Goal: Information Seeking & Learning: Learn about a topic

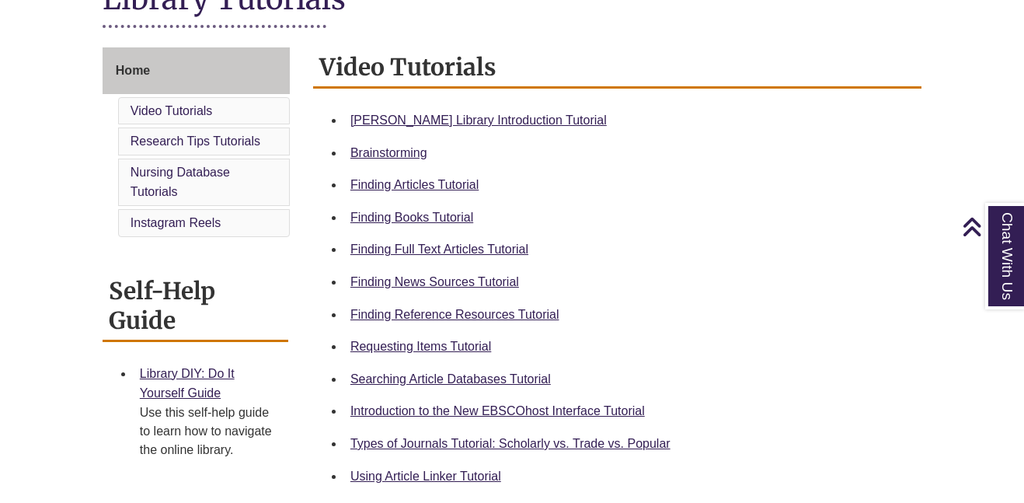
scroll to position [389, 0]
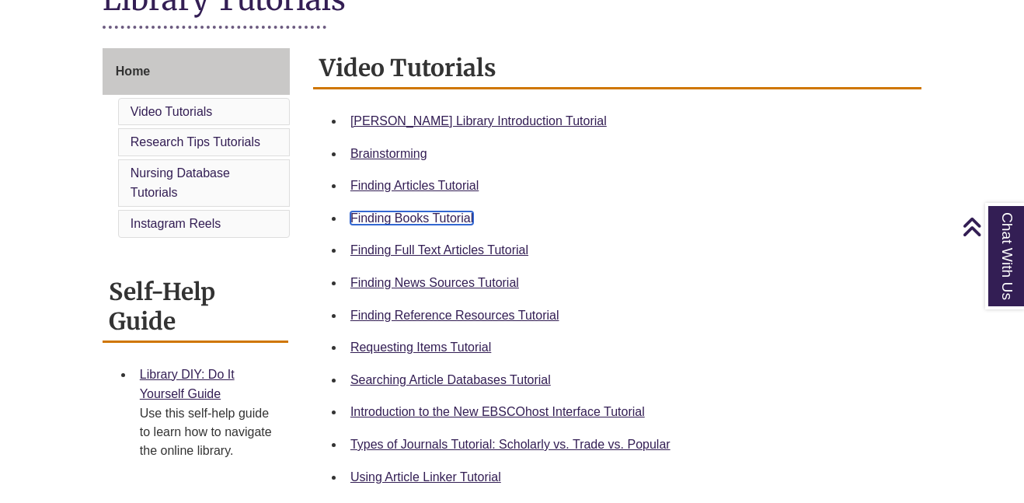
click at [403, 216] on link "Finding Books Tutorial" at bounding box center [412, 217] width 123 height 13
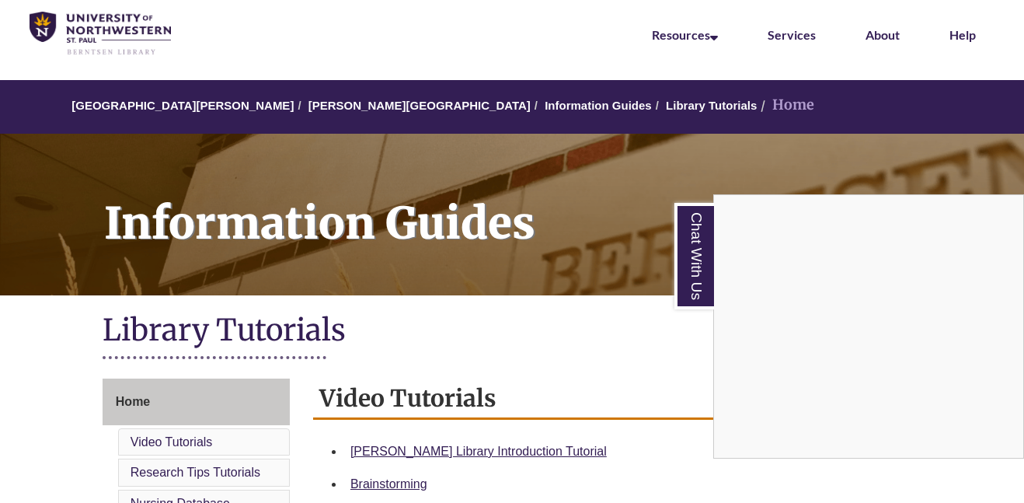
scroll to position [39, 0]
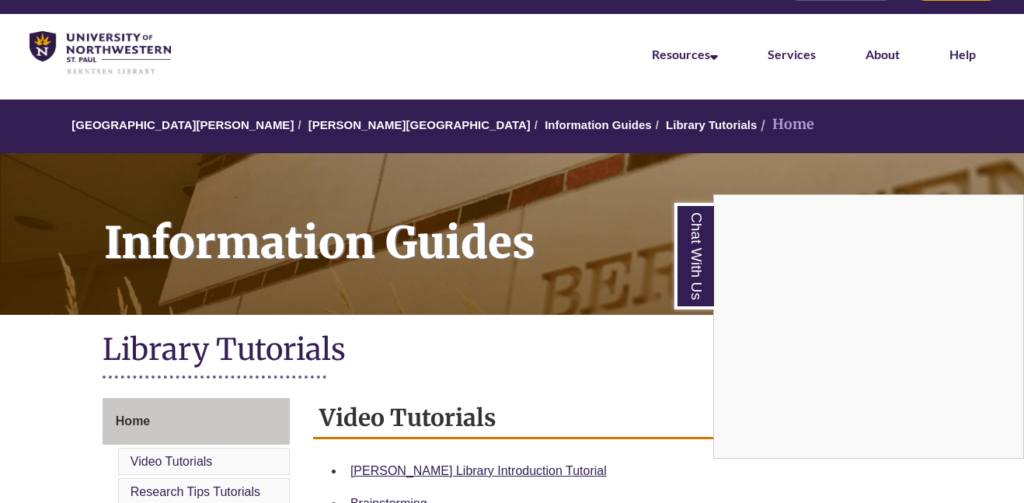
click at [354, 123] on div "Chat With Us" at bounding box center [512, 251] width 1024 height 503
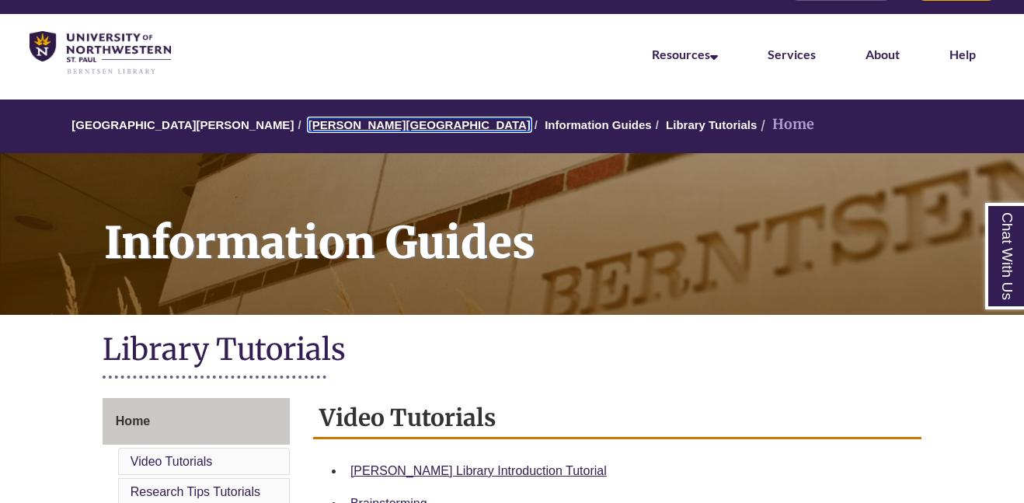
click at [354, 123] on link "[PERSON_NAME][GEOGRAPHIC_DATA]" at bounding box center [420, 124] width 222 height 13
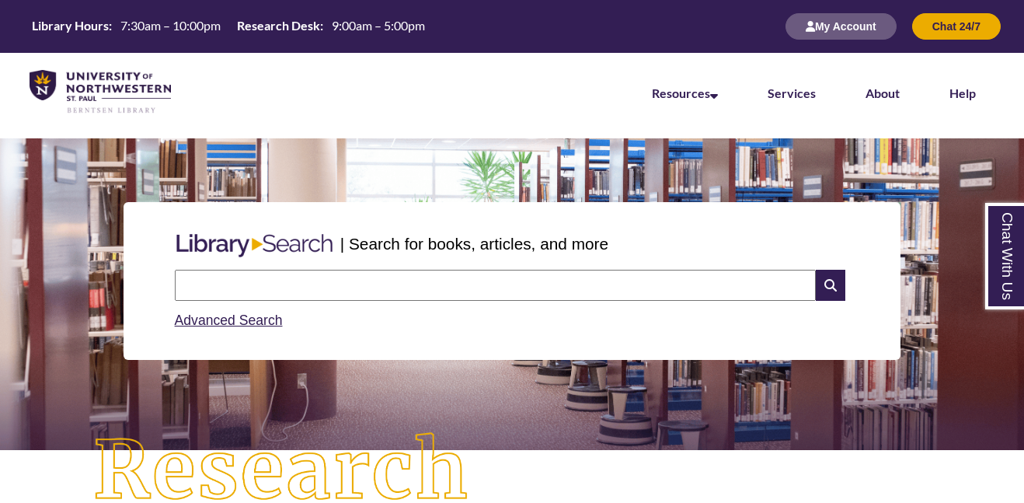
click at [305, 207] on div "| Search for books, articles, and more Search Advanced Search" at bounding box center [512, 281] width 777 height 158
click at [316, 277] on input "text" at bounding box center [495, 285] width 641 height 31
click at [644, 280] on input "text" at bounding box center [495, 285] width 641 height 31
type input "**********"
click at [829, 291] on icon at bounding box center [831, 285] width 30 height 31
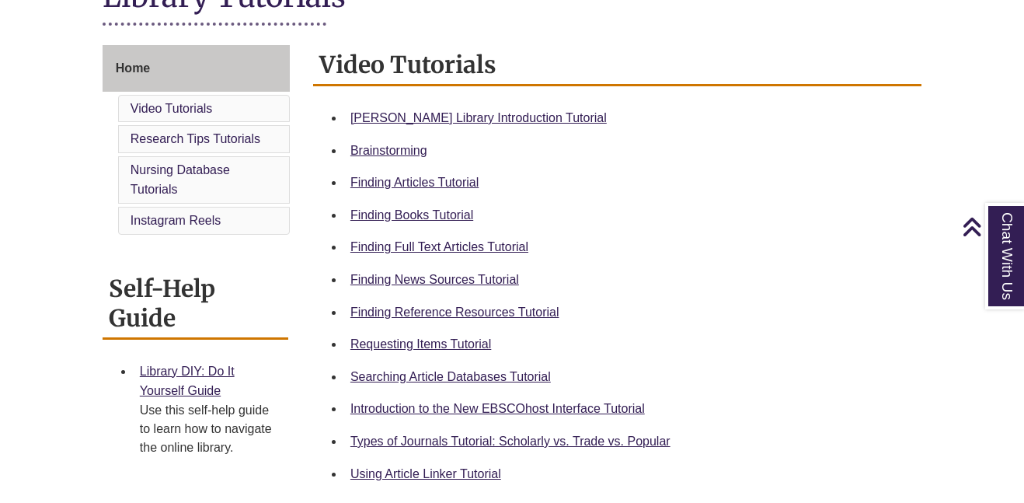
scroll to position [399, 0]
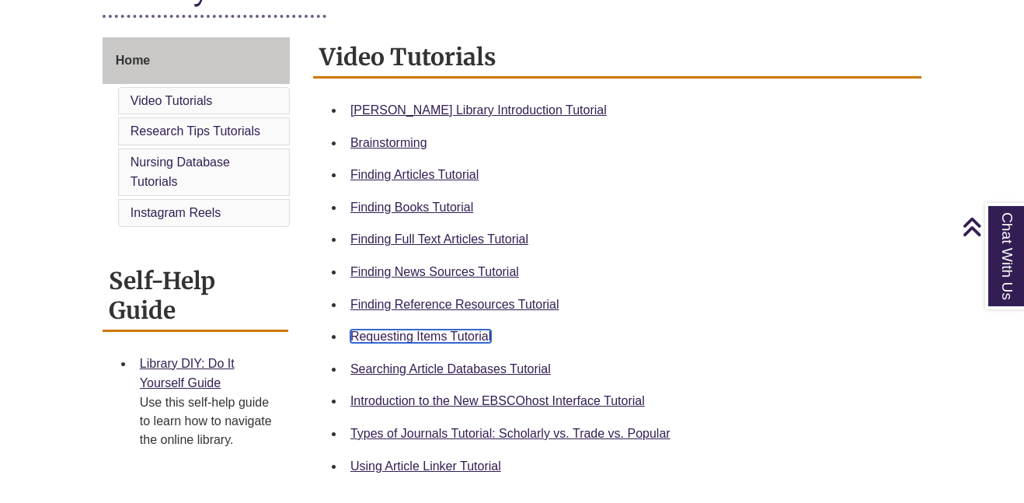
click at [417, 338] on link "Requesting Items Tutorial" at bounding box center [421, 336] width 141 height 13
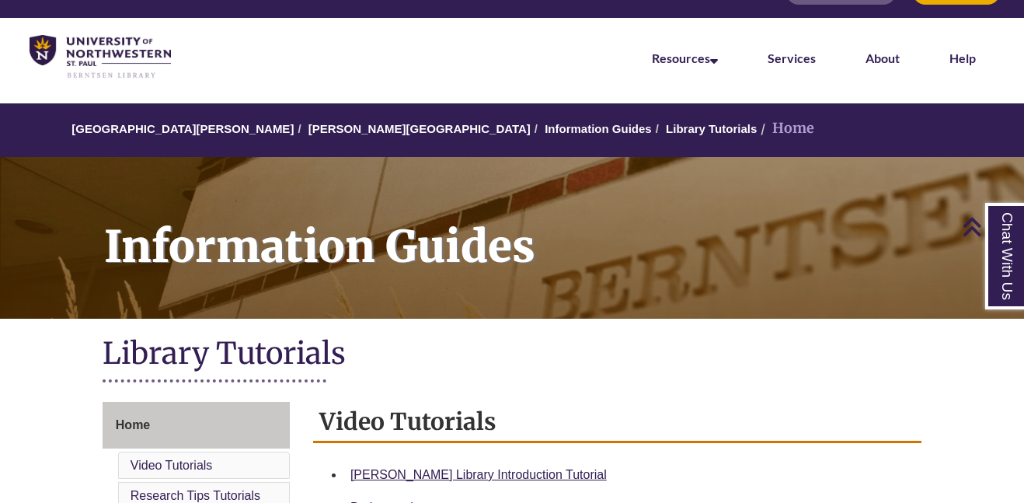
scroll to position [0, 0]
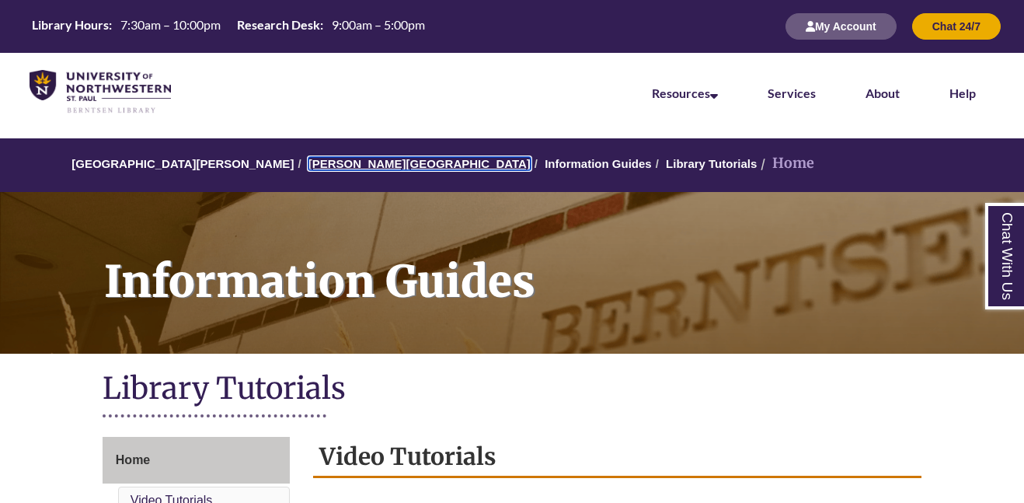
click at [339, 166] on link "[PERSON_NAME][GEOGRAPHIC_DATA]" at bounding box center [420, 163] width 222 height 13
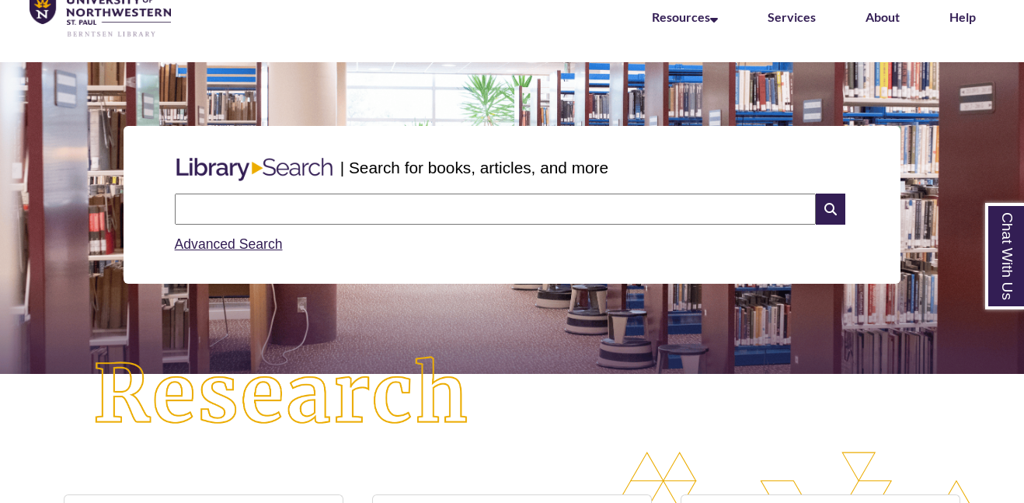
scroll to position [113, 0]
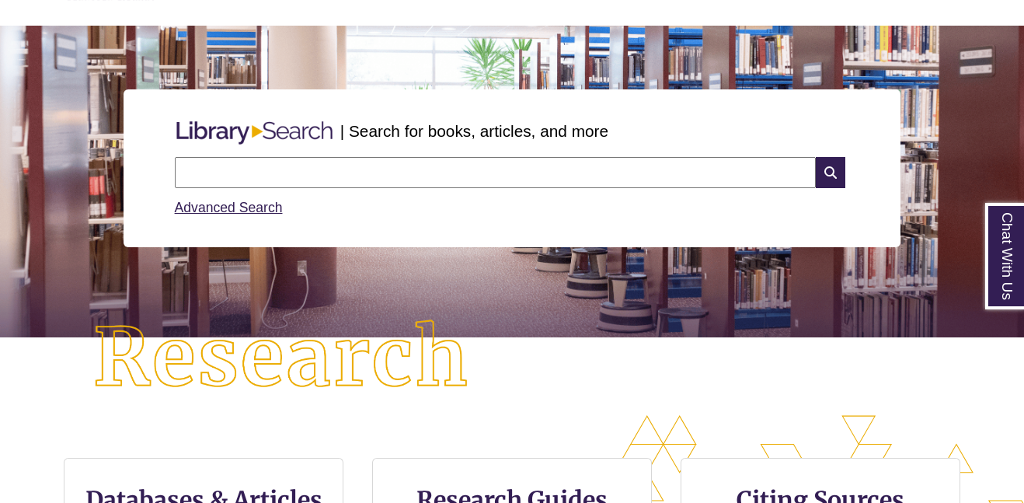
click at [423, 162] on input "text" at bounding box center [495, 172] width 641 height 31
click at [486, 181] on input "text" at bounding box center [495, 172] width 641 height 31
type input "**********"
click at [829, 176] on icon at bounding box center [831, 172] width 30 height 31
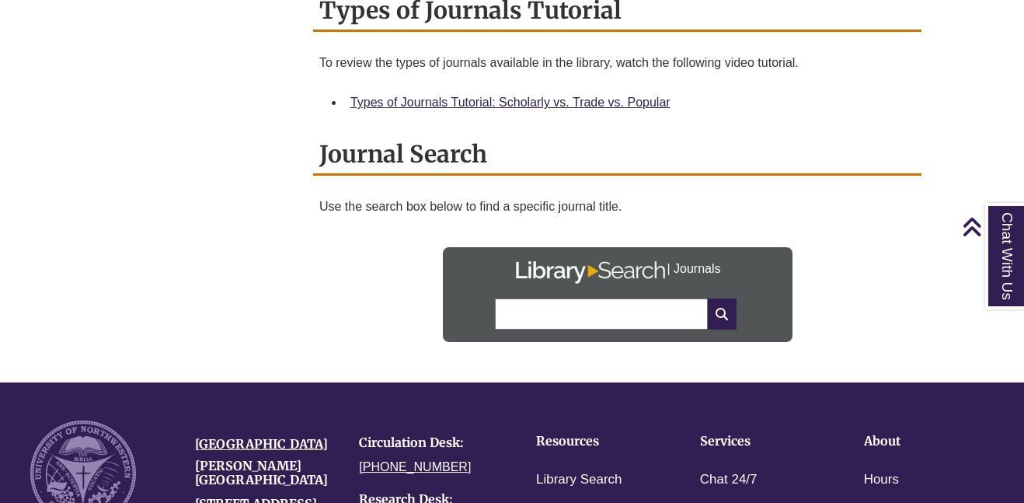
scroll to position [1986, 0]
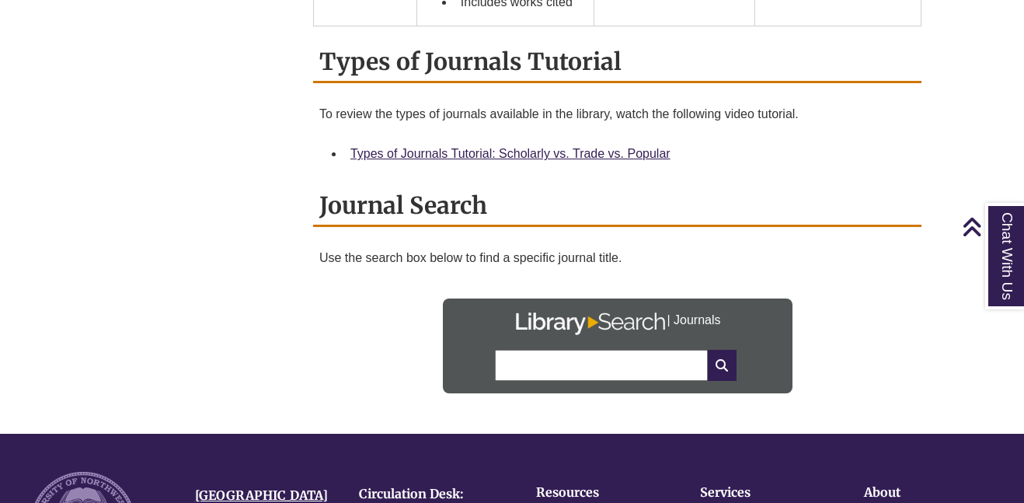
scroll to position [1931, 0]
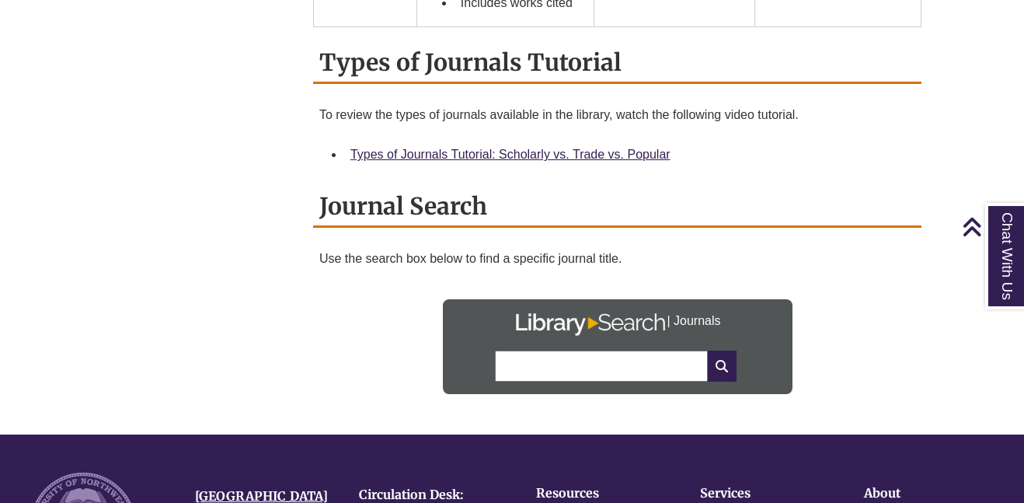
click at [549, 351] on input "text" at bounding box center [601, 366] width 213 height 31
type input "**********"
click at [730, 351] on icon at bounding box center [722, 366] width 28 height 31
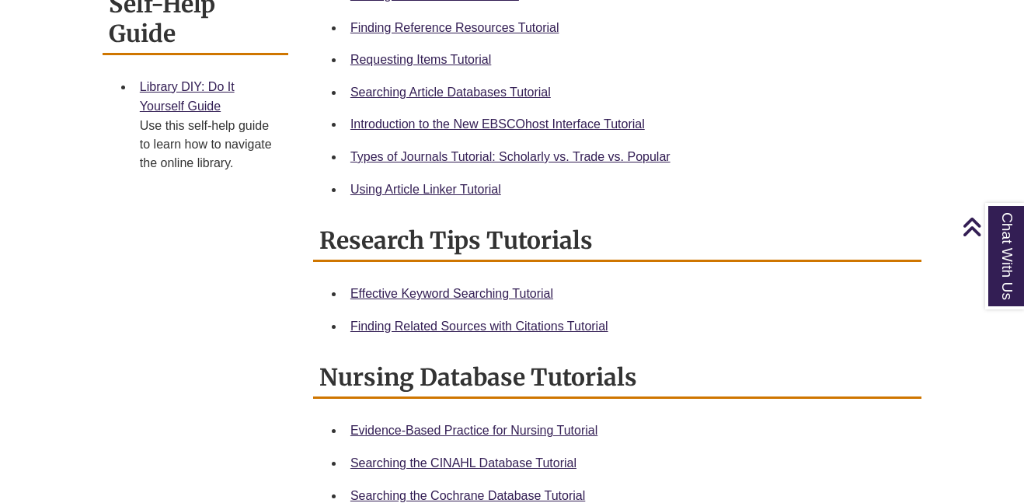
scroll to position [672, 0]
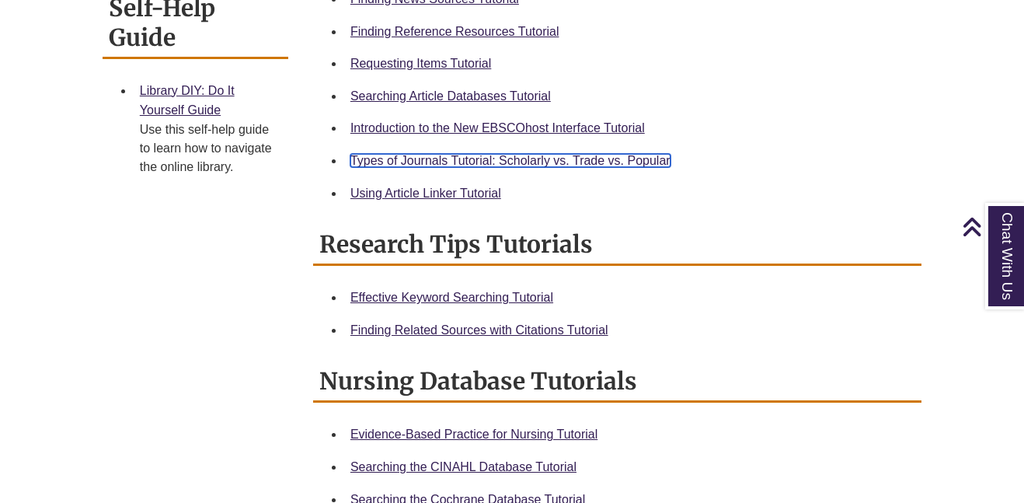
click at [546, 157] on link "Types of Journals Tutorial: Scholarly vs. Trade vs. Popular" at bounding box center [511, 160] width 320 height 13
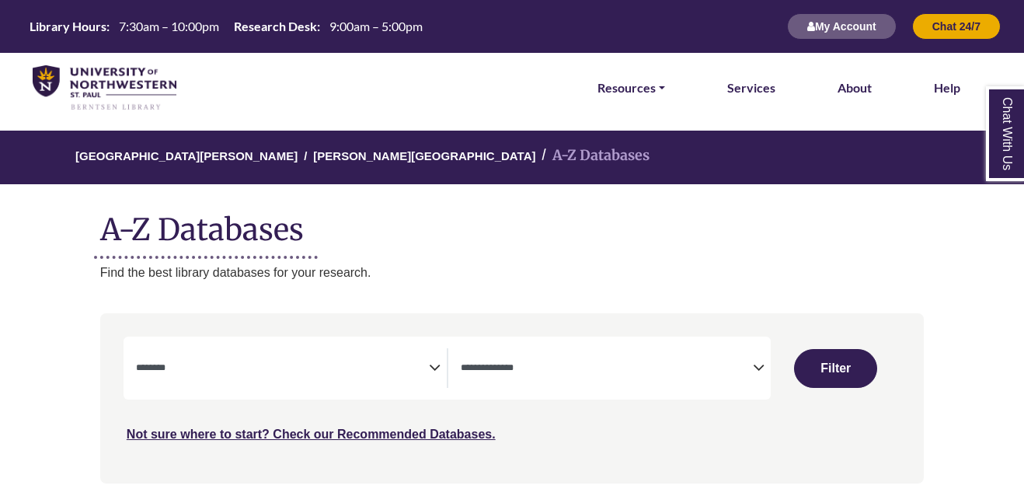
select select "Database Subject Filter"
select select "Database Types Filter"
select select "Database Subject Filter"
select select "Database Types Filter"
select select "Database Subject Filter"
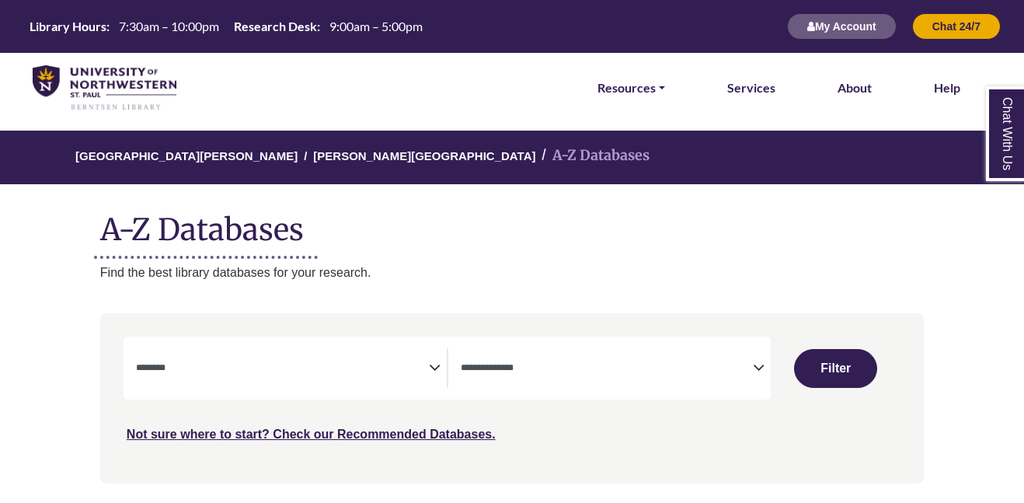
select select "Database Types Filter"
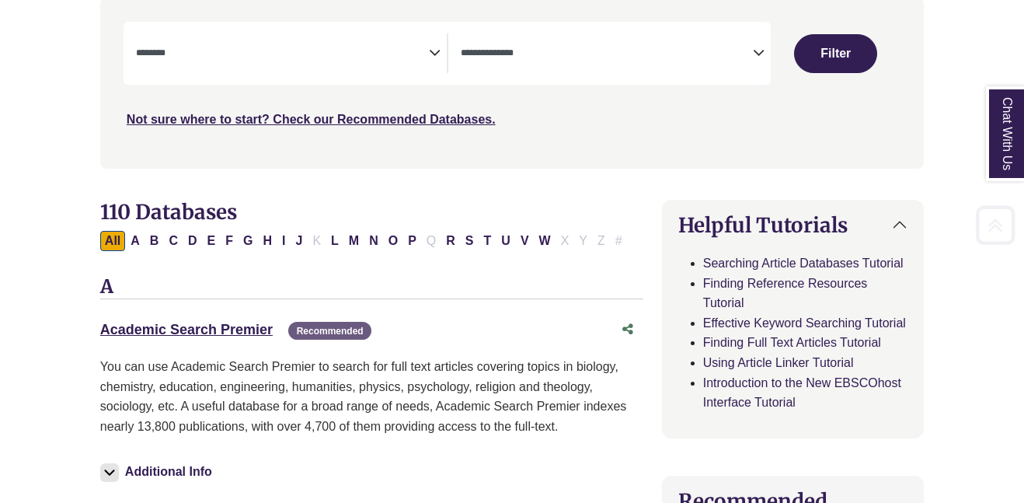
scroll to position [326, 0]
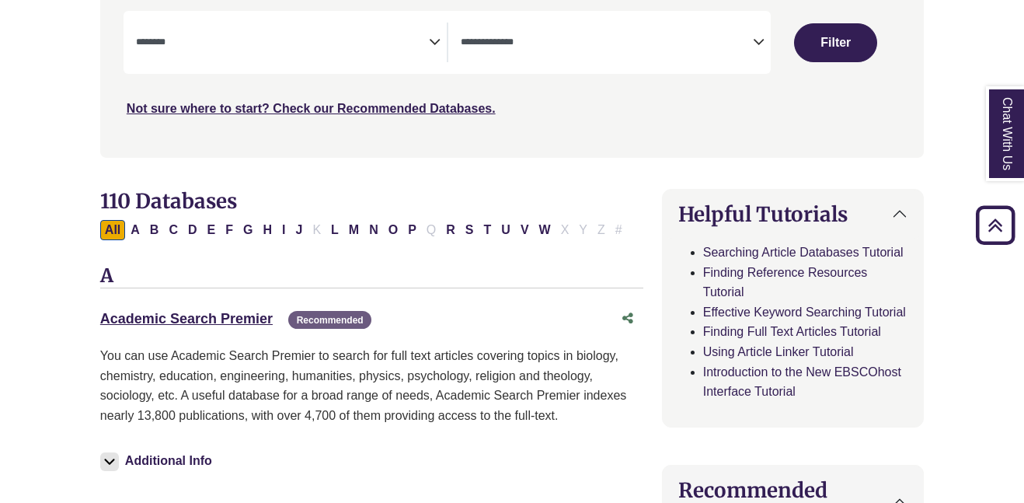
click at [691, 51] on span "Search filters" at bounding box center [607, 43] width 293 height 40
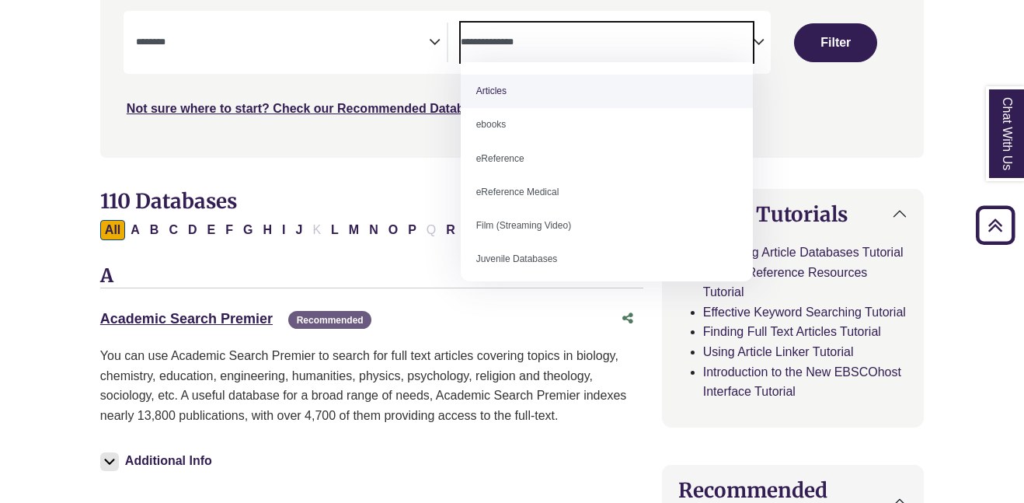
click at [706, 26] on span "Search filters" at bounding box center [607, 43] width 293 height 40
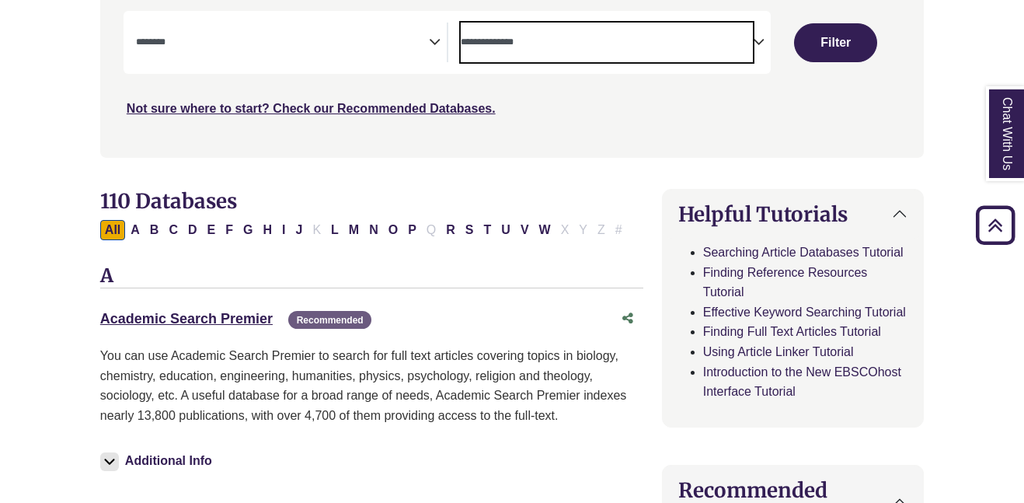
click at [261, 19] on div "**********" at bounding box center [448, 42] width 648 height 63
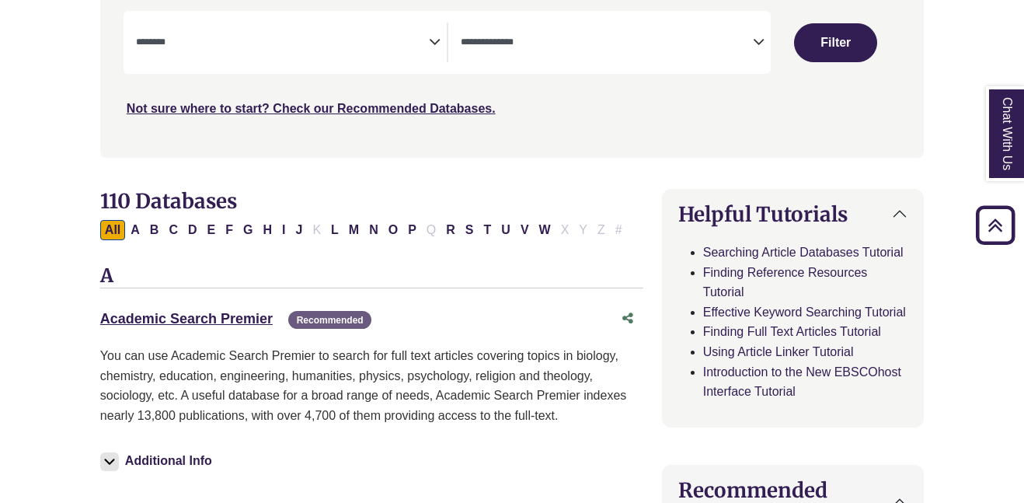
click at [267, 39] on textarea "Search" at bounding box center [282, 43] width 293 height 12
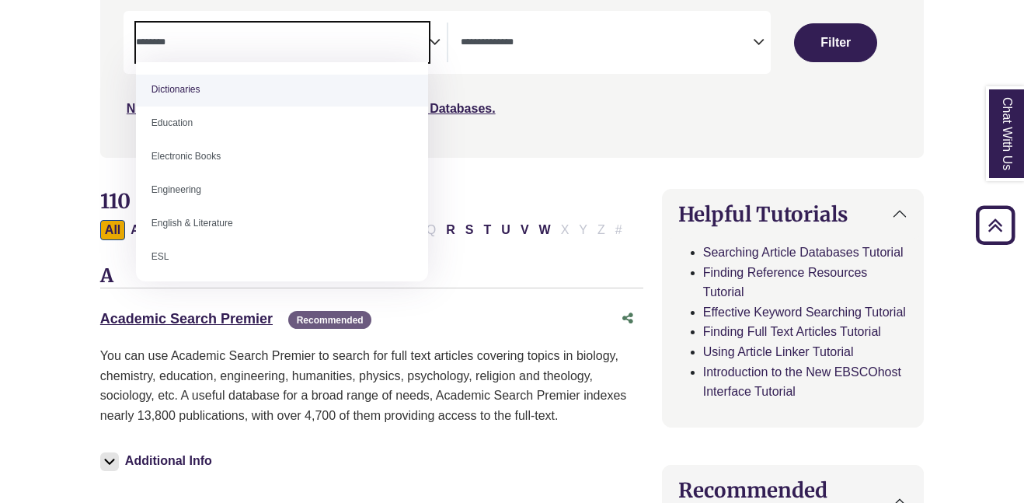
scroll to position [407, 0]
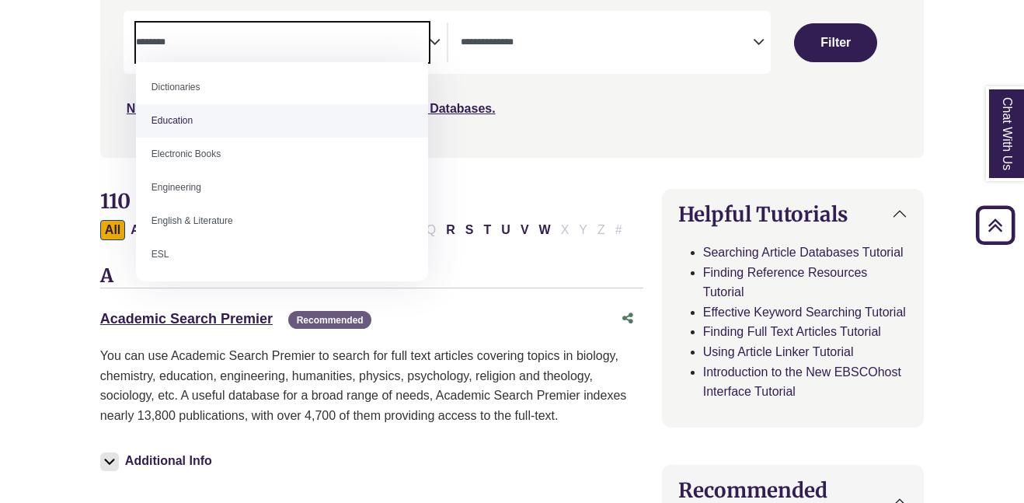
select select "*****"
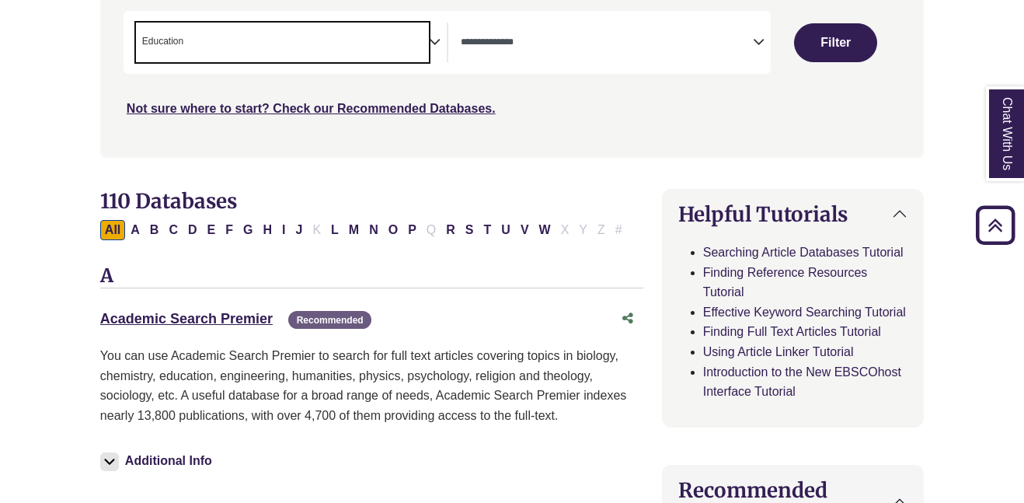
scroll to position [202, 0]
click at [811, 39] on button "Filter" at bounding box center [835, 42] width 83 height 39
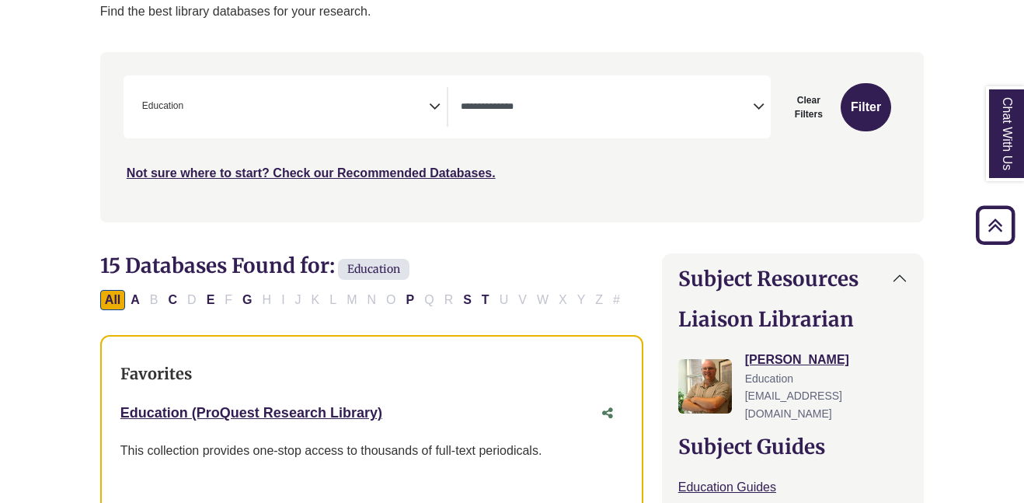
scroll to position [106, 0]
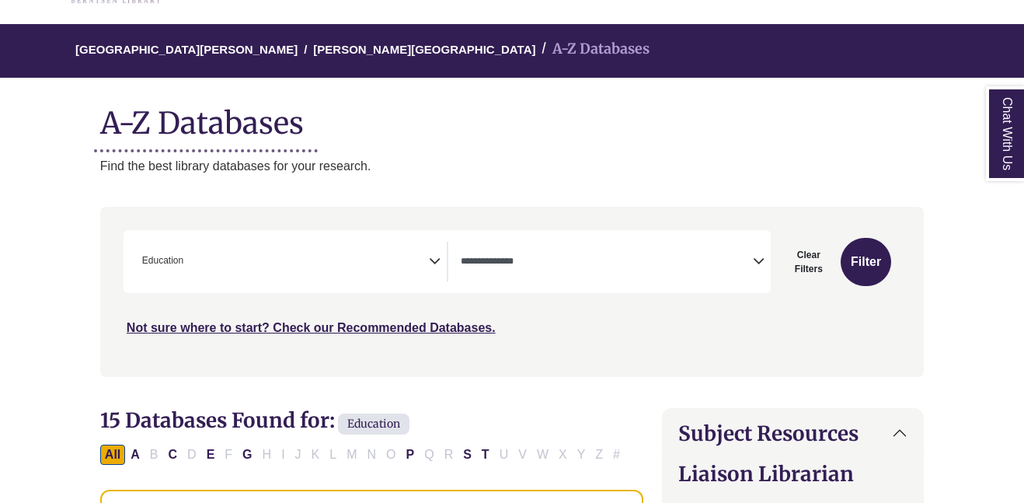
click at [303, 255] on span "× Education" at bounding box center [282, 262] width 293 height 40
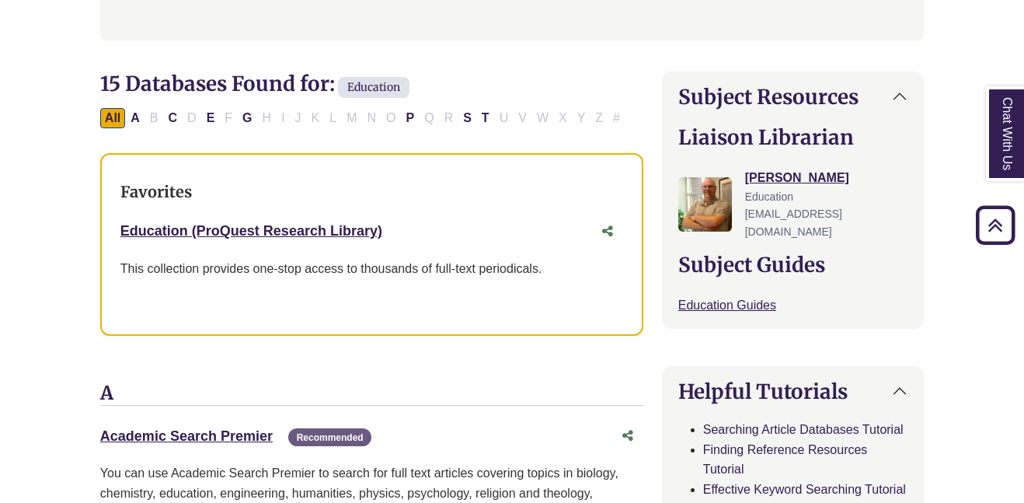
scroll to position [0, 0]
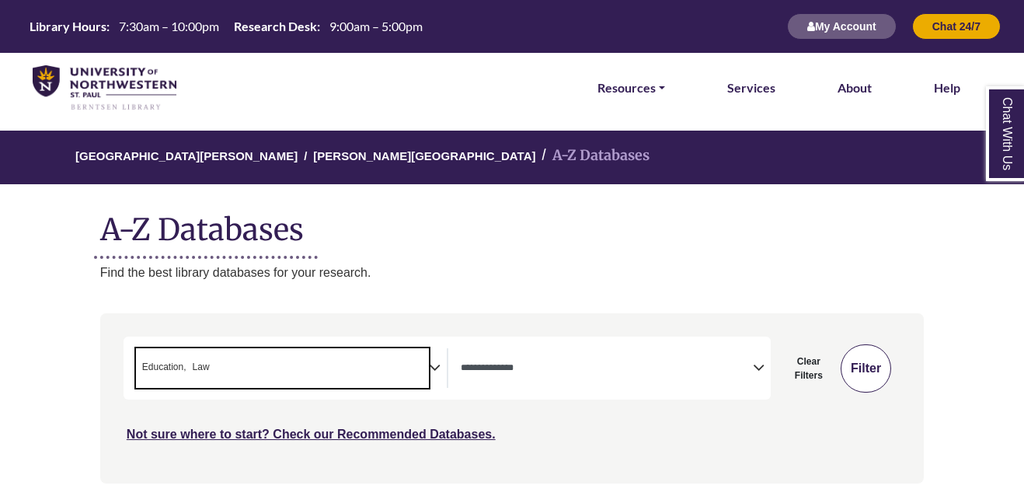
click at [856, 367] on button "Filter" at bounding box center [866, 368] width 51 height 48
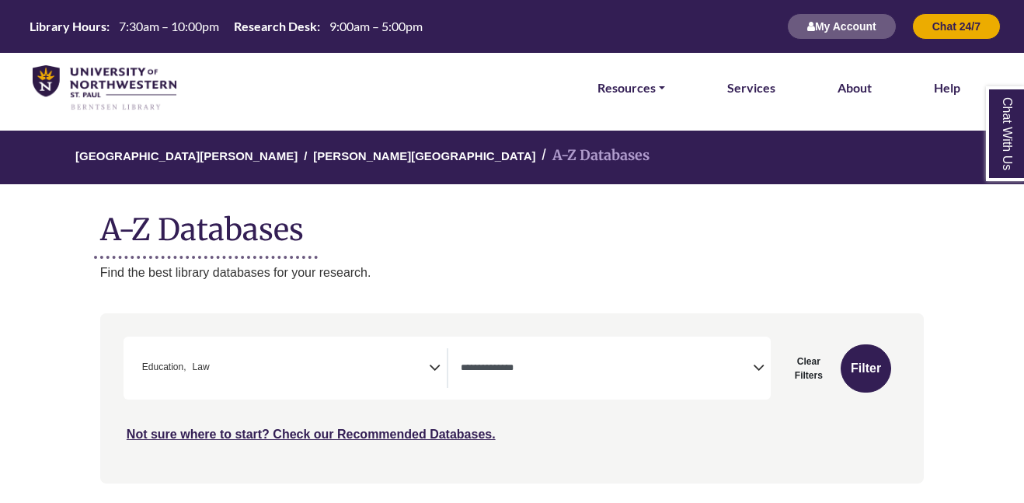
click at [408, 364] on span "× Education × Law" at bounding box center [282, 368] width 293 height 40
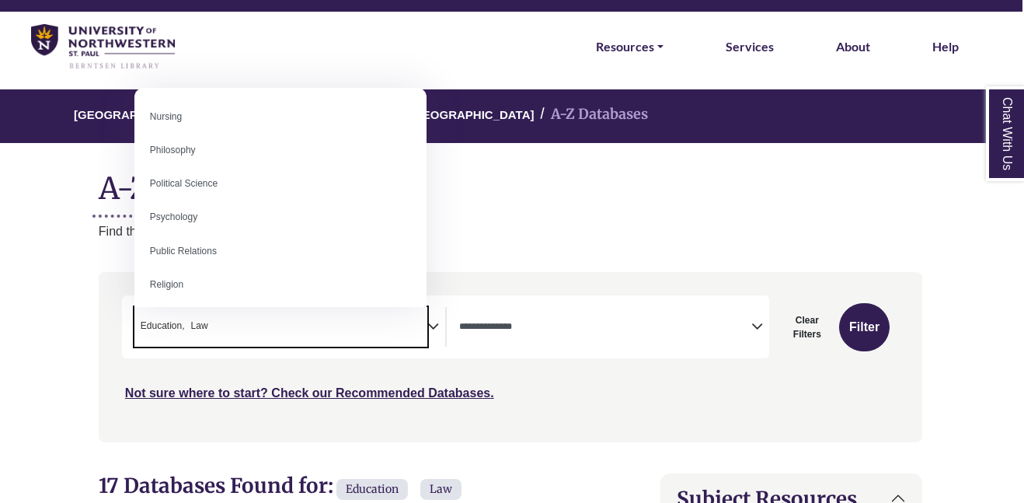
scroll to position [1140, 0]
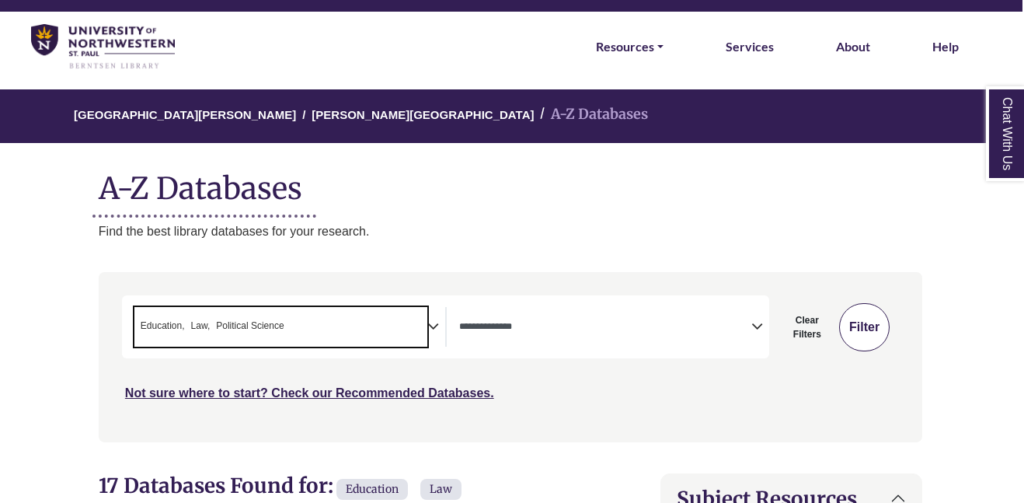
click at [878, 326] on button "Filter" at bounding box center [864, 327] width 51 height 48
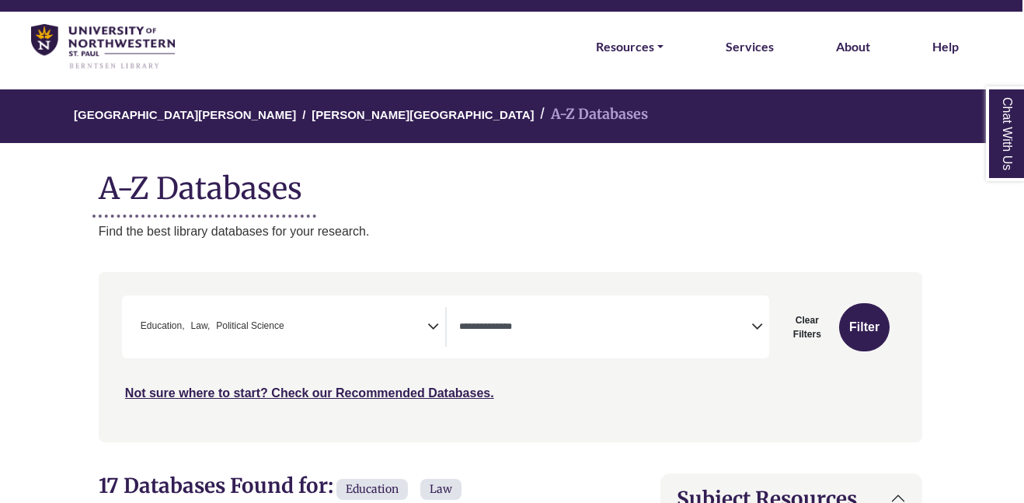
select select "Database Types Filter"
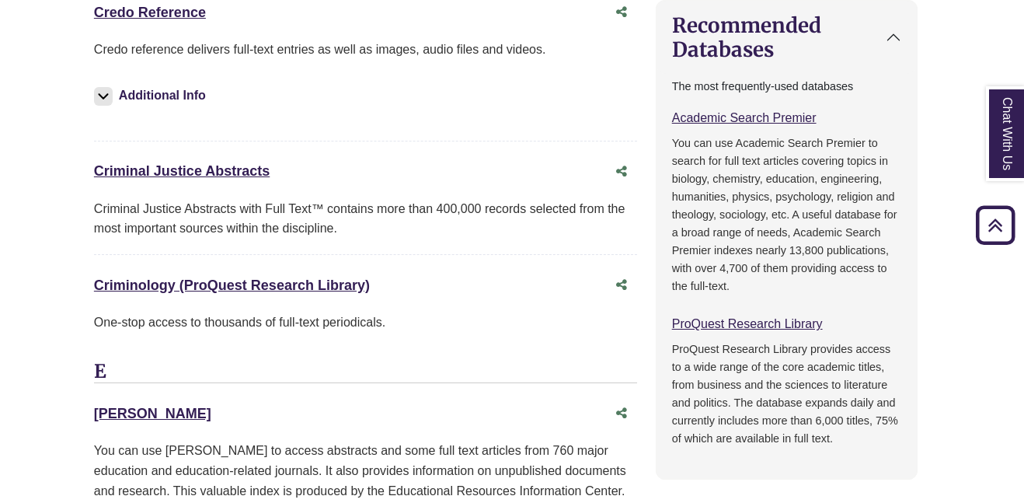
scroll to position [1249, 5]
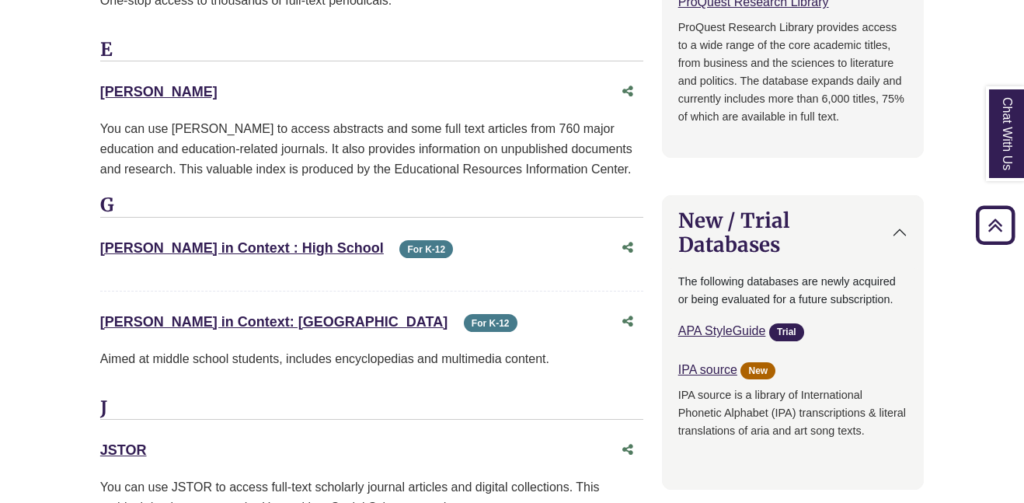
click at [387, 243] on div "For K-12" at bounding box center [420, 248] width 66 height 13
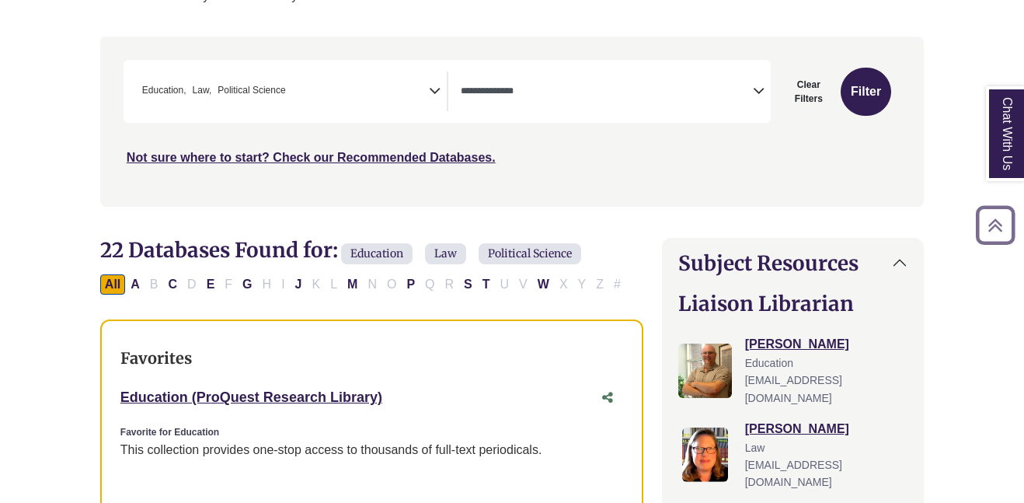
scroll to position [277, 4]
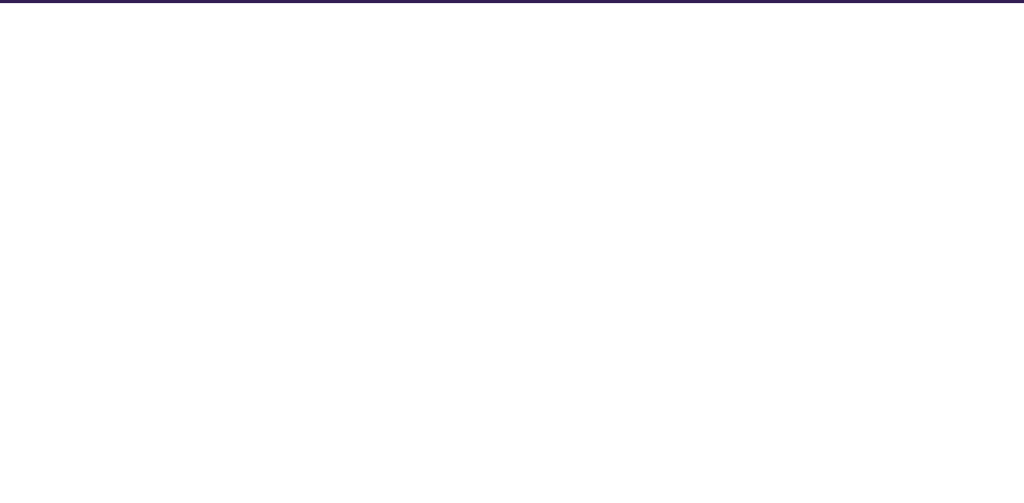
select select "Database Subject Filter"
select select "Database Types Filter"
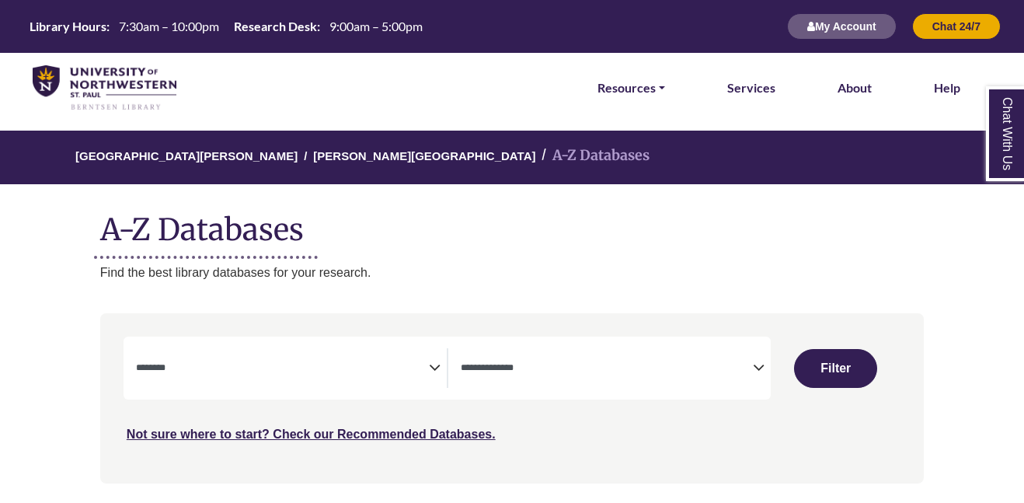
select select "Database Subject Filter"
select select "Database Types Filter"
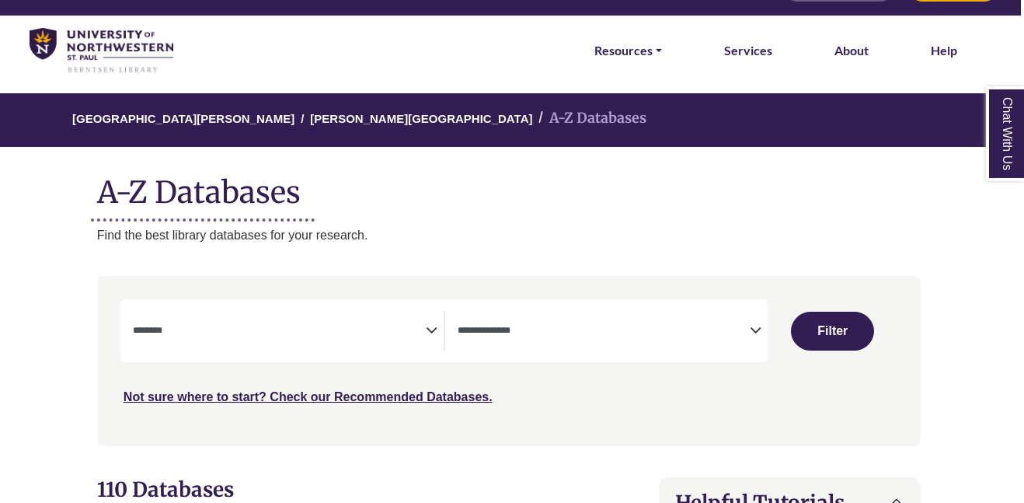
scroll to position [37, 0]
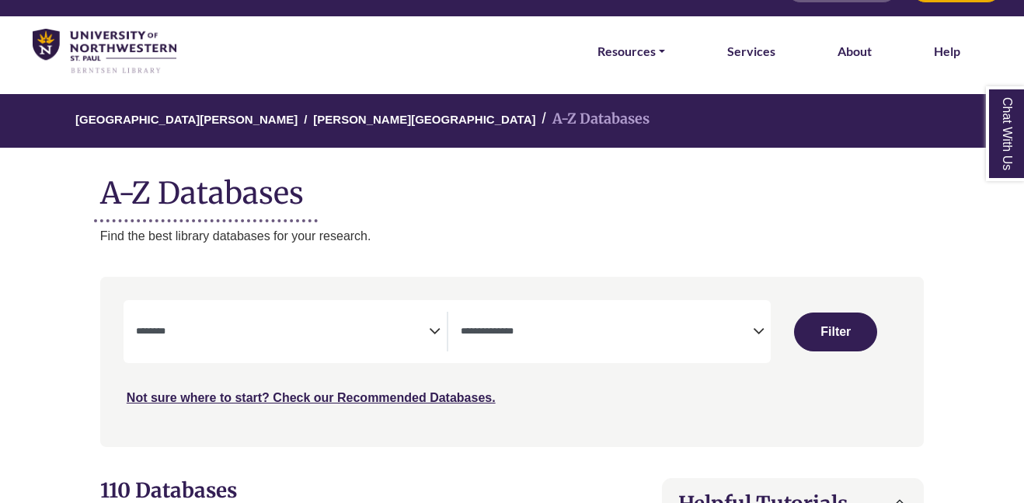
click at [309, 351] on span "Search filters" at bounding box center [282, 332] width 293 height 40
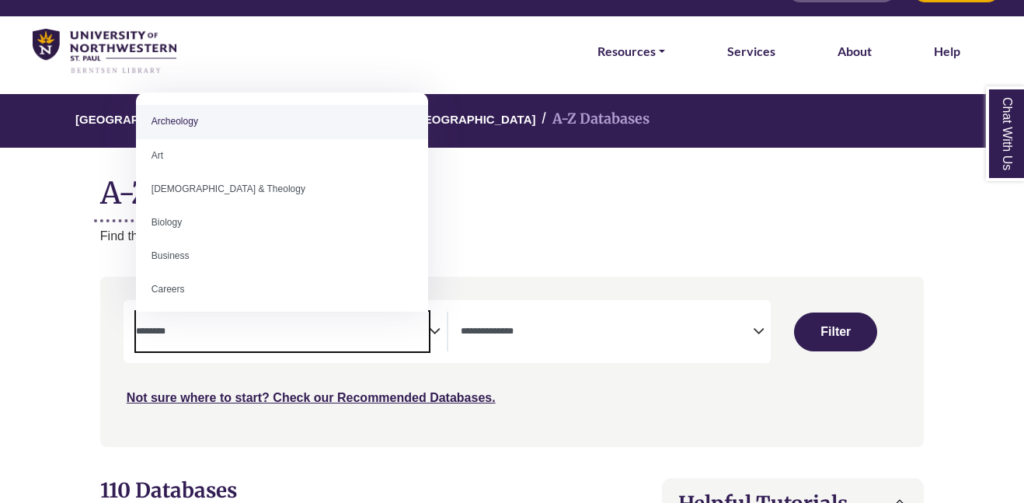
click at [315, 340] on span "Search filters" at bounding box center [282, 332] width 293 height 40
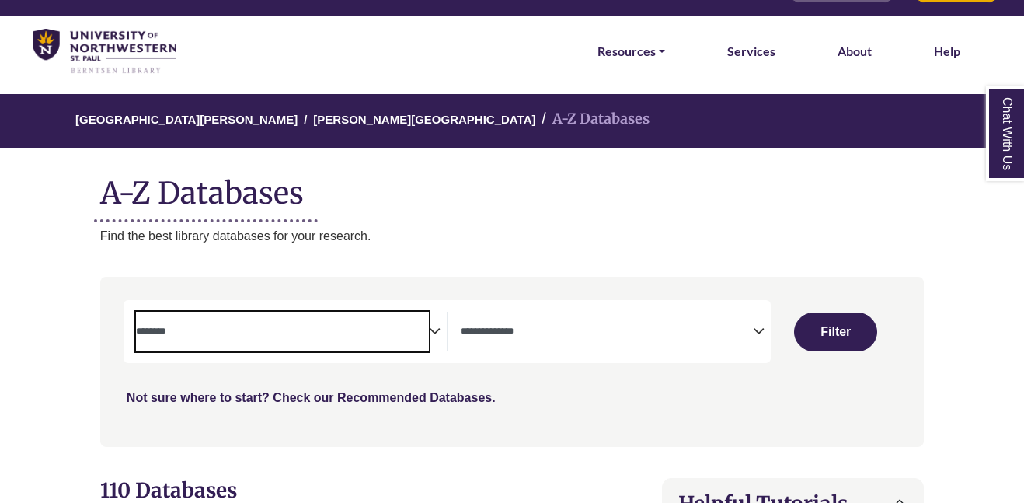
click at [493, 332] on textarea "Search" at bounding box center [607, 332] width 293 height 12
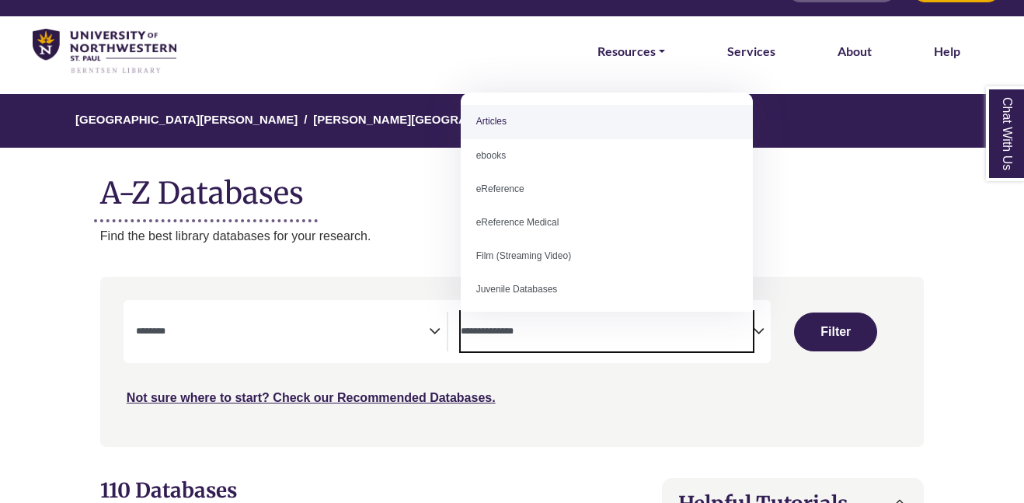
click at [493, 332] on textarea "Search" at bounding box center [607, 332] width 293 height 12
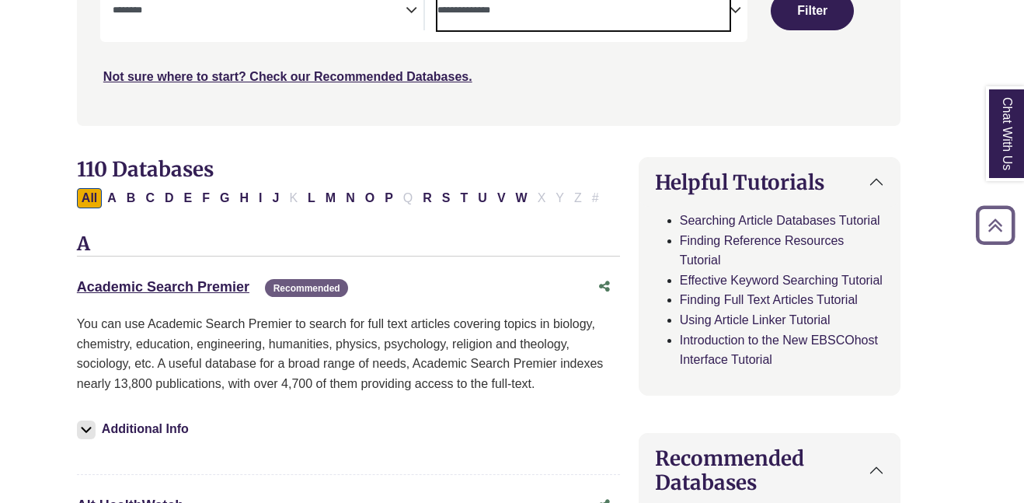
scroll to position [361, 23]
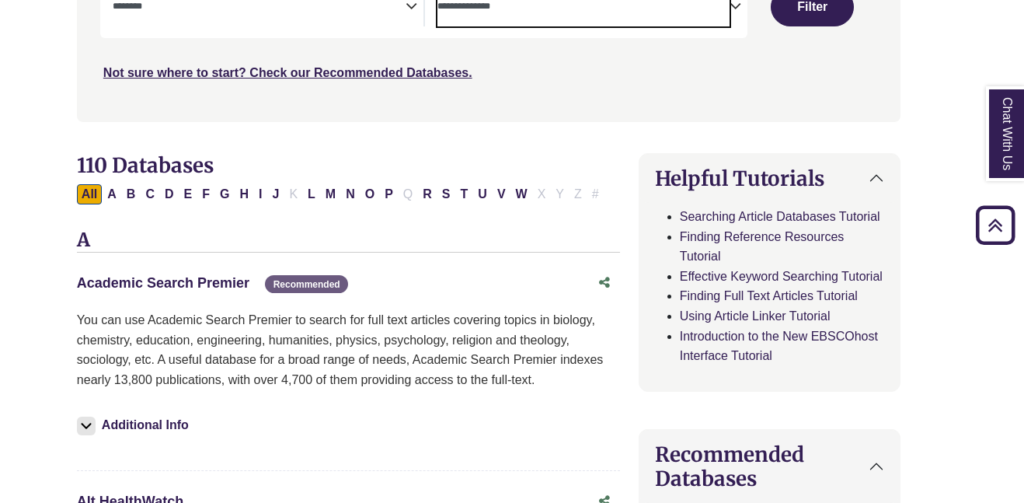
click at [202, 285] on link "Academic Search Premier This link opens in a new window" at bounding box center [163, 283] width 173 height 16
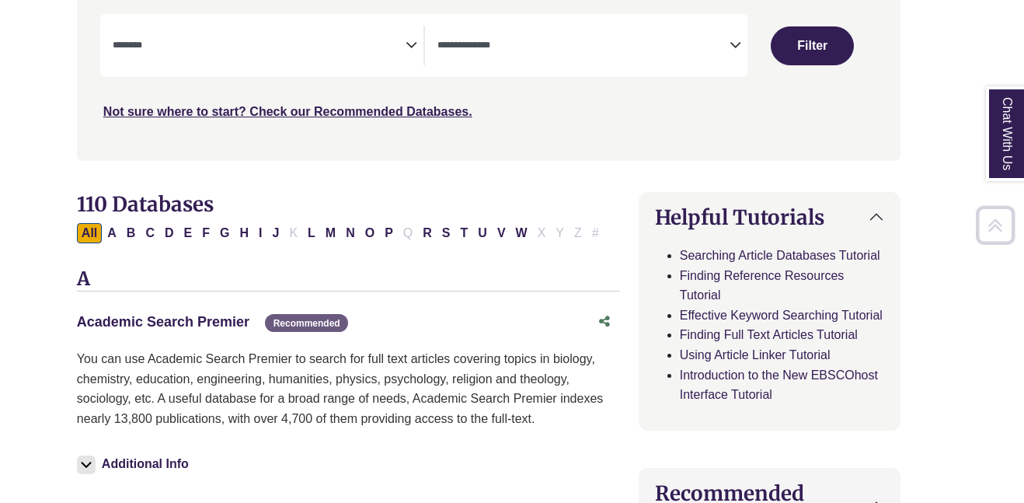
scroll to position [326, 0]
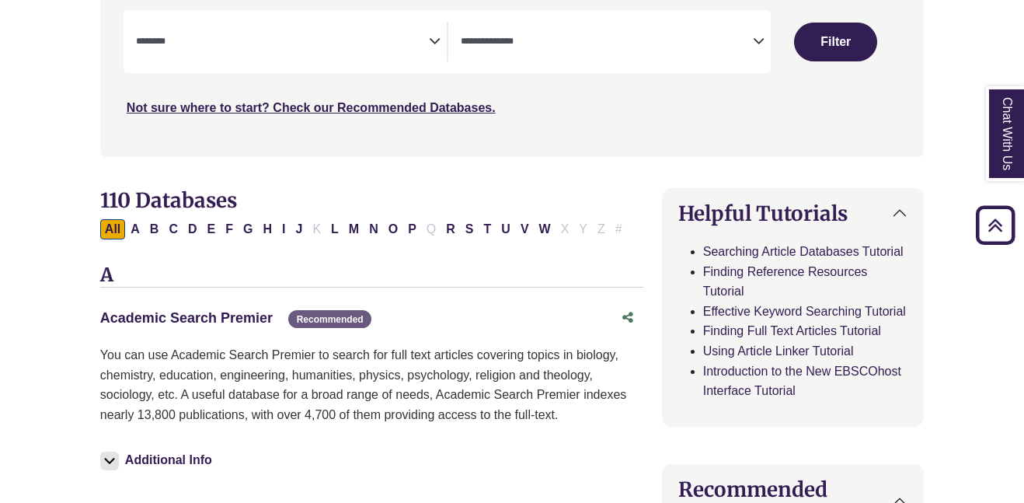
click at [252, 316] on link "Academic Search Premier This link opens in a new window" at bounding box center [186, 318] width 173 height 16
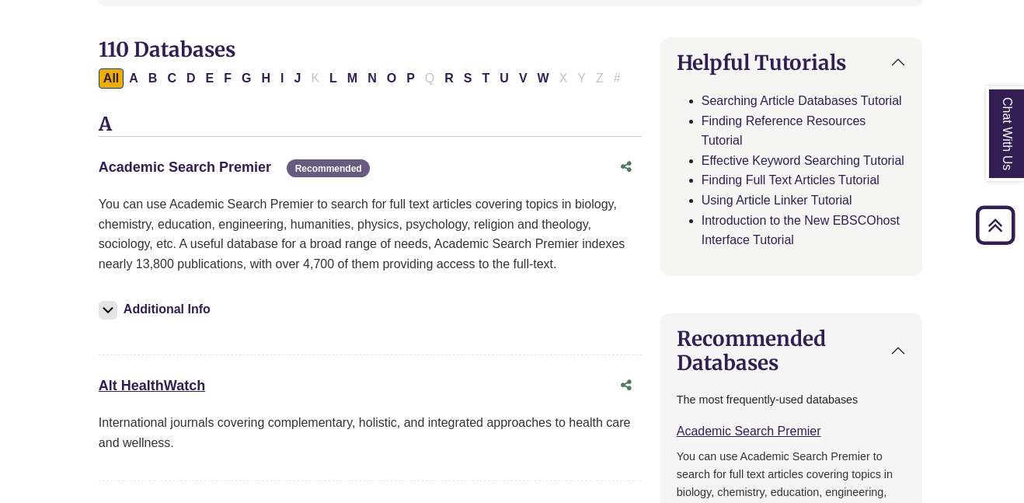
scroll to position [473, 2]
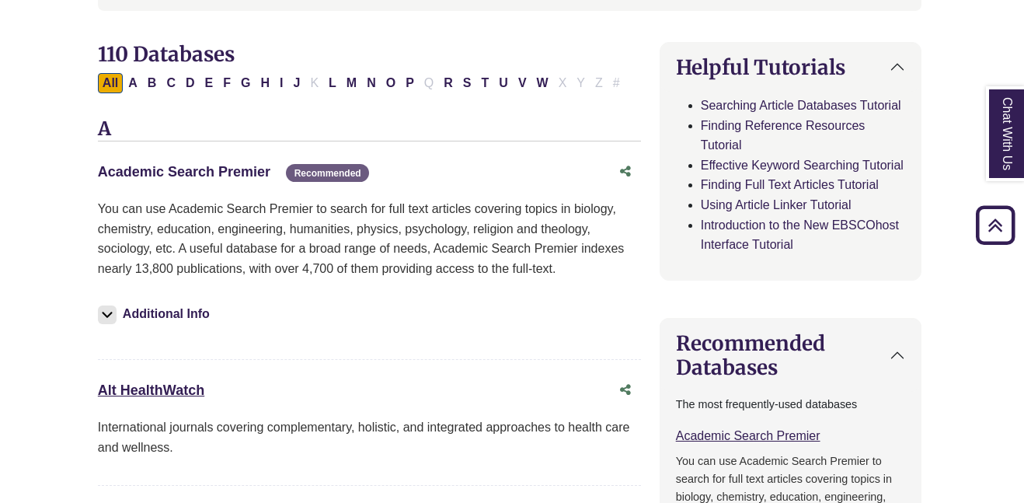
click at [235, 171] on link "Academic Search Premier This link opens in a new window" at bounding box center [184, 172] width 173 height 16
click at [112, 305] on img at bounding box center [107, 314] width 19 height 19
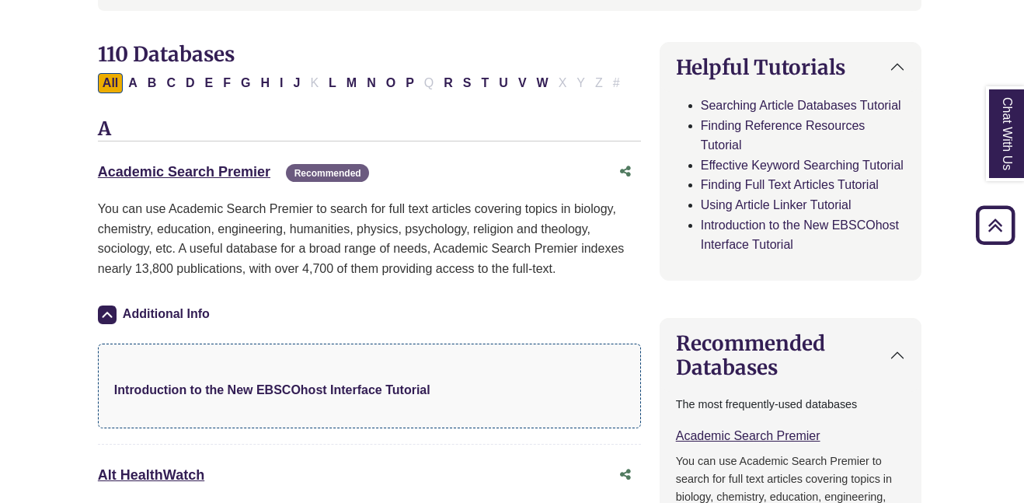
click at [314, 389] on strong "Introduction to the New EBSCOhost Interface Tutorial" at bounding box center [272, 389] width 316 height 13
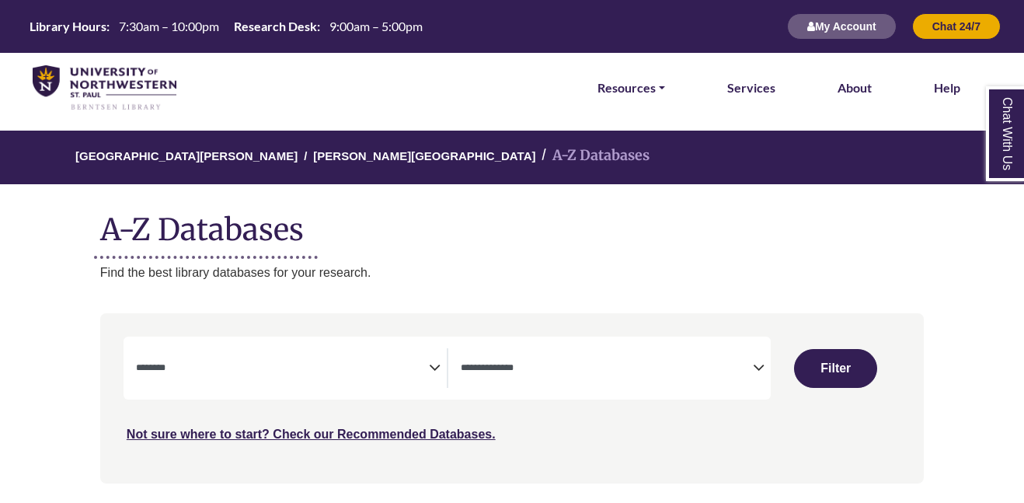
select select "Database Subject Filter"
select select "Database Types Filter"
select select "Database Subject Filter"
select select "Database Types Filter"
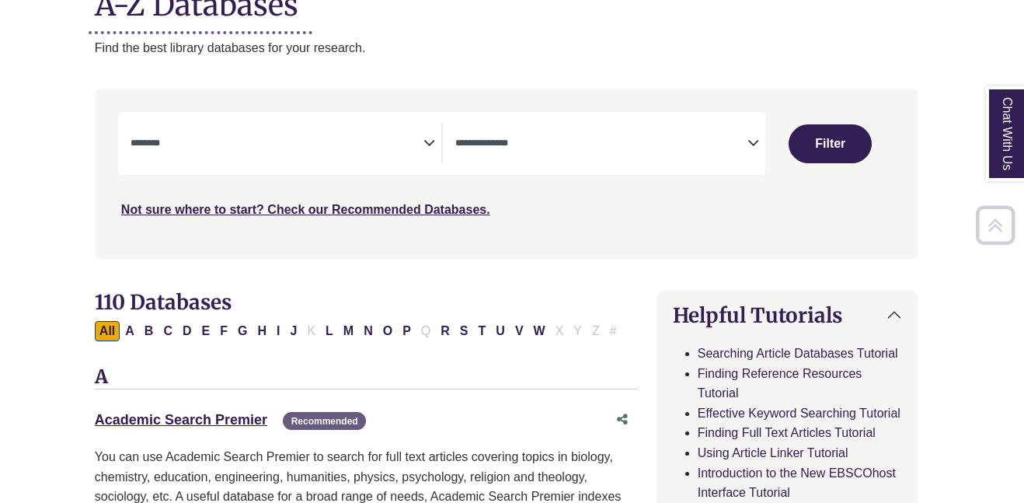
scroll to position [222, 6]
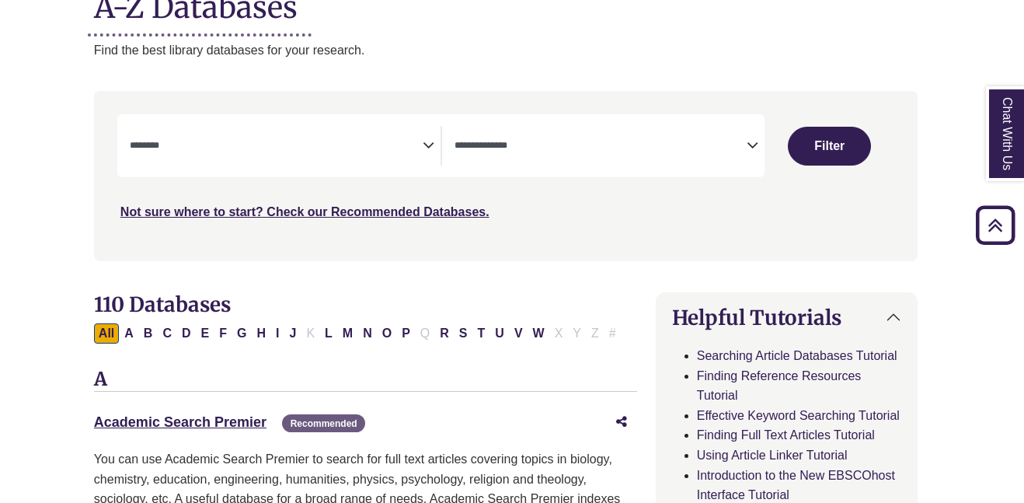
click at [614, 423] on button "Share this database" at bounding box center [621, 422] width 31 height 30
type input "**********"
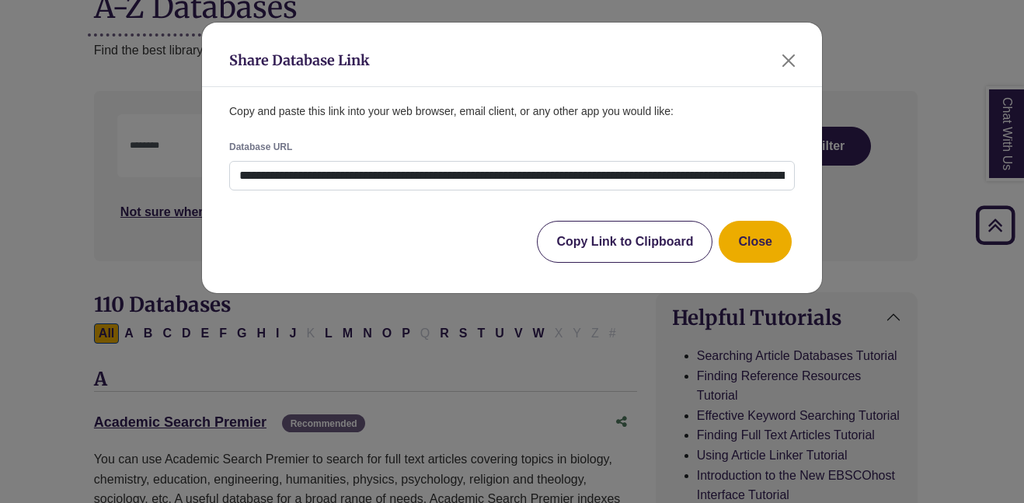
click at [643, 249] on button "Copy Link to Clipboard" at bounding box center [625, 242] width 176 height 42
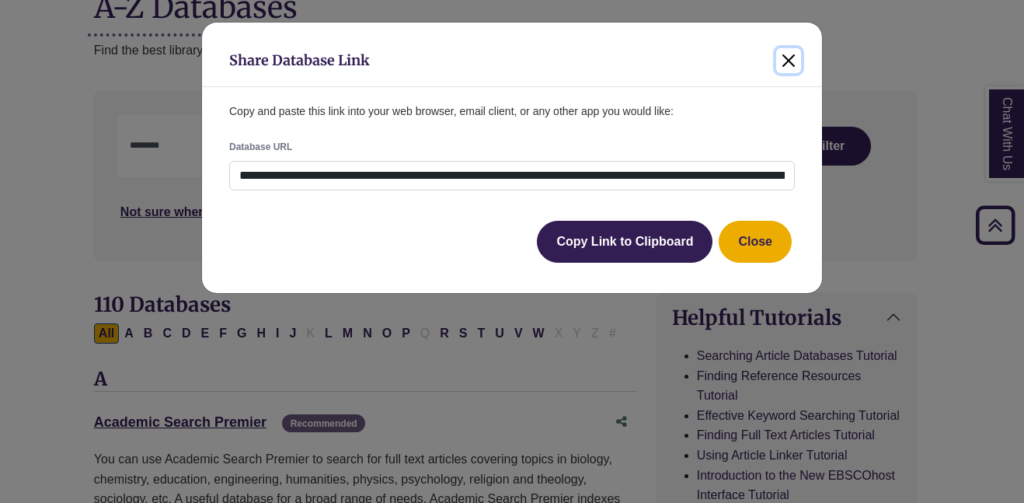
click at [786, 57] on button "Close" at bounding box center [788, 60] width 25 height 25
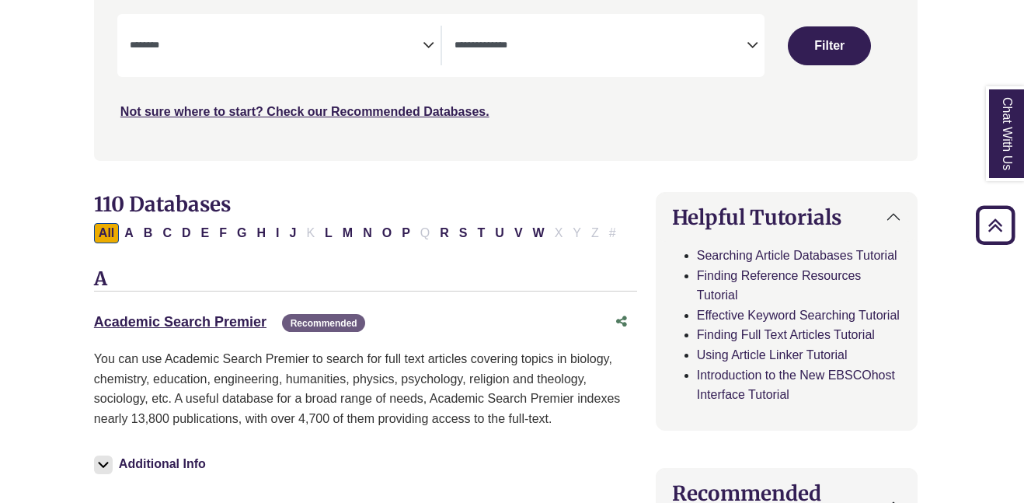
scroll to position [327, 23]
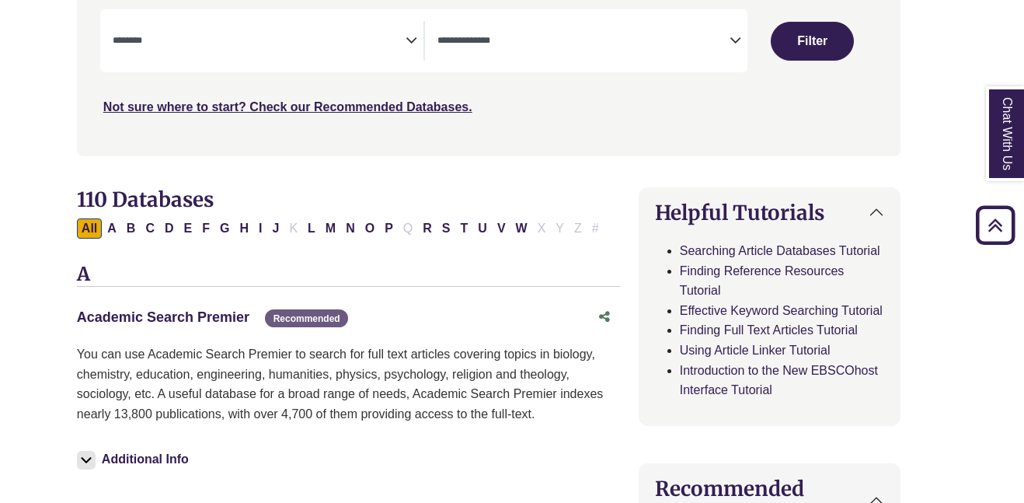
click at [201, 315] on link "Academic Search Premier This link opens in a new window" at bounding box center [163, 317] width 173 height 16
click at [171, 317] on link "Academic Search Premier This link opens in a new window" at bounding box center [163, 317] width 173 height 16
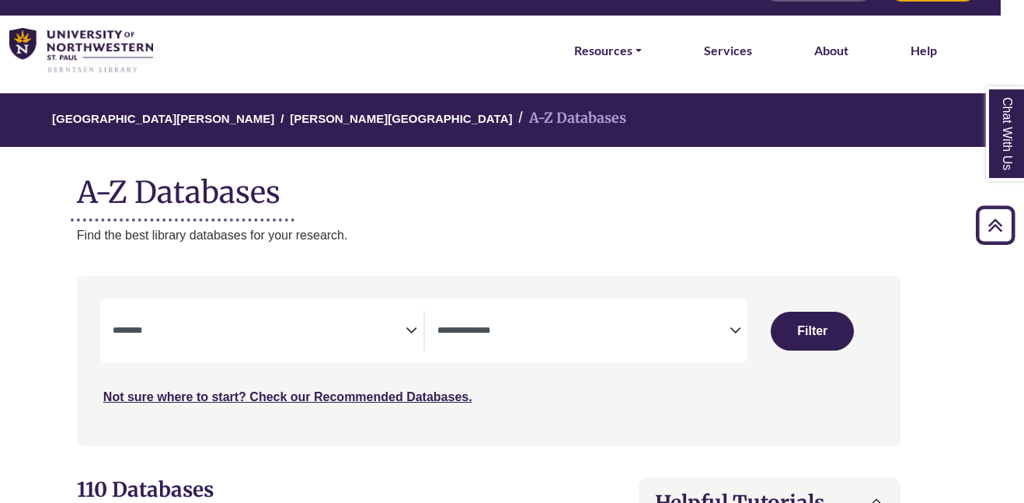
scroll to position [0, 23]
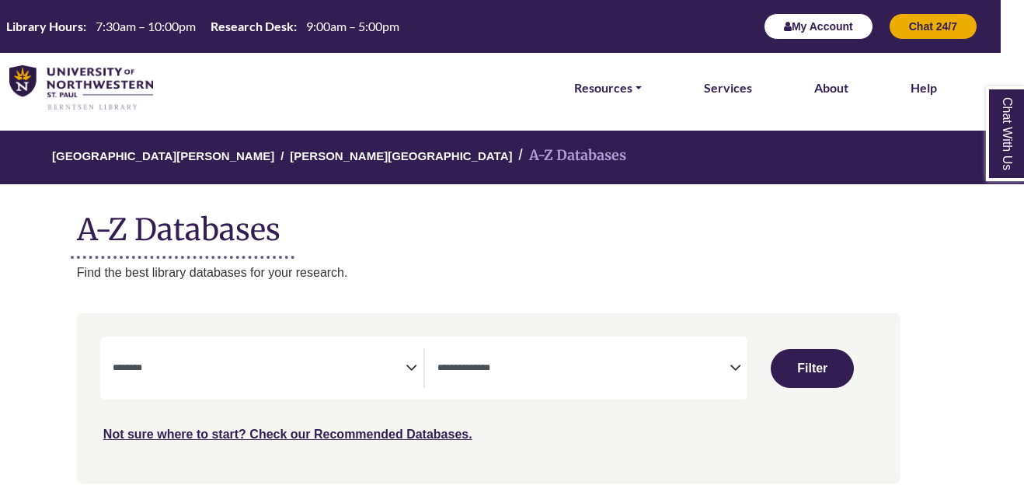
click at [809, 30] on button "My Account" at bounding box center [819, 26] width 110 height 26
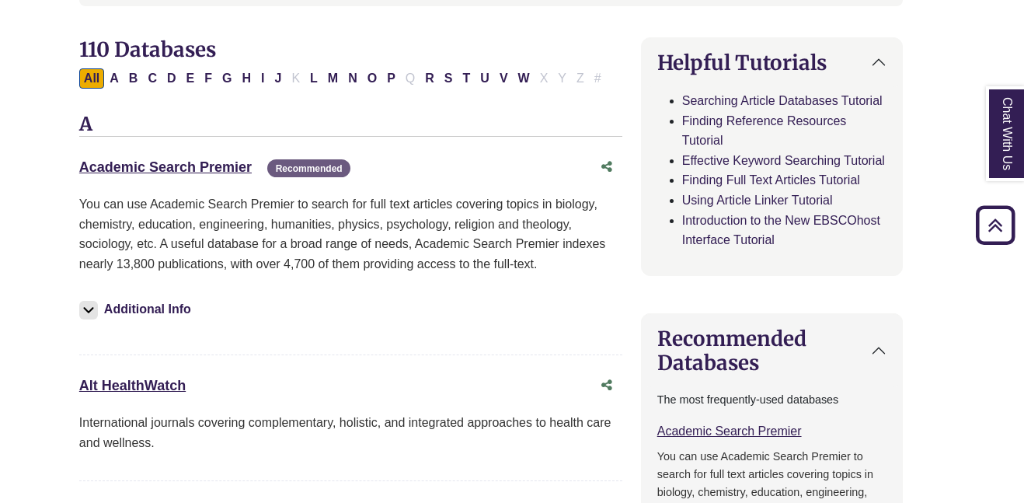
scroll to position [483, 23]
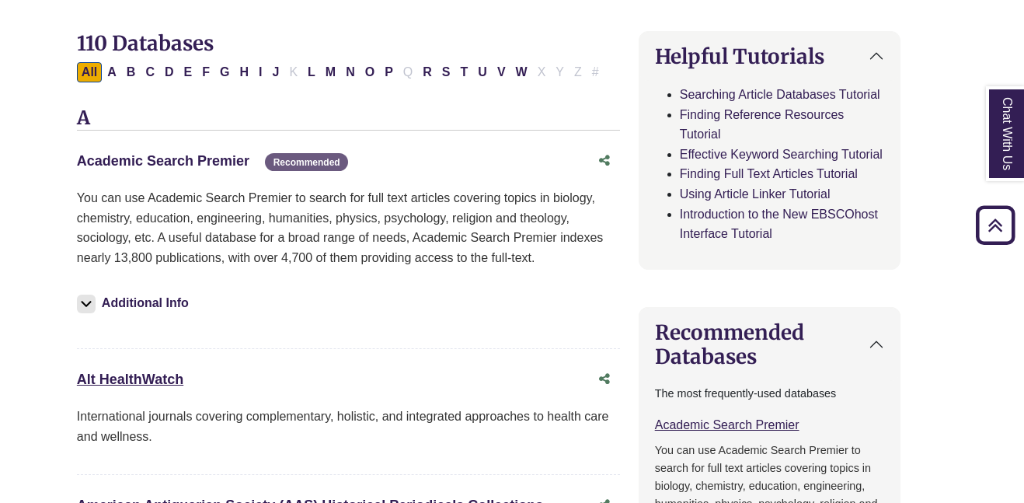
click at [117, 162] on link "Academic Search Premier This link opens in a new window" at bounding box center [163, 161] width 173 height 16
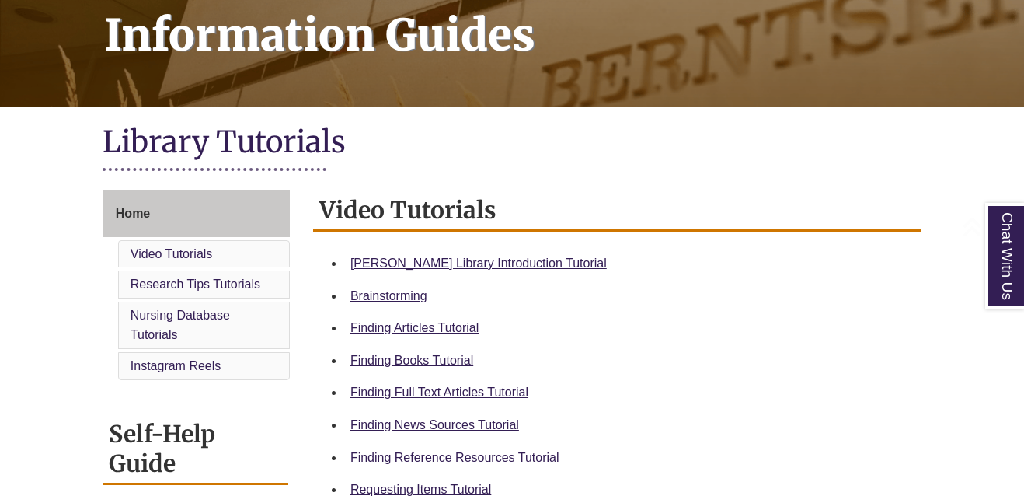
scroll to position [280, 0]
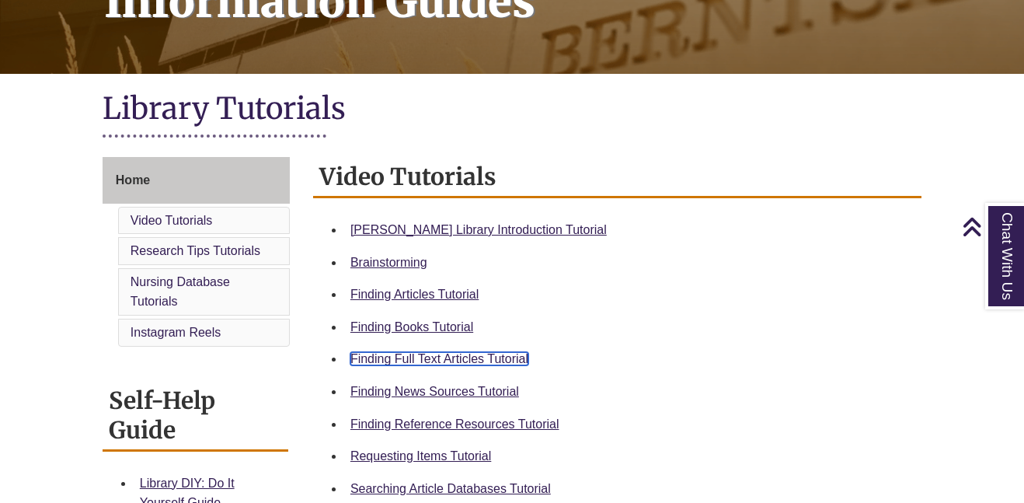
click at [451, 361] on link "Finding Full Text Articles Tutorial" at bounding box center [440, 358] width 178 height 13
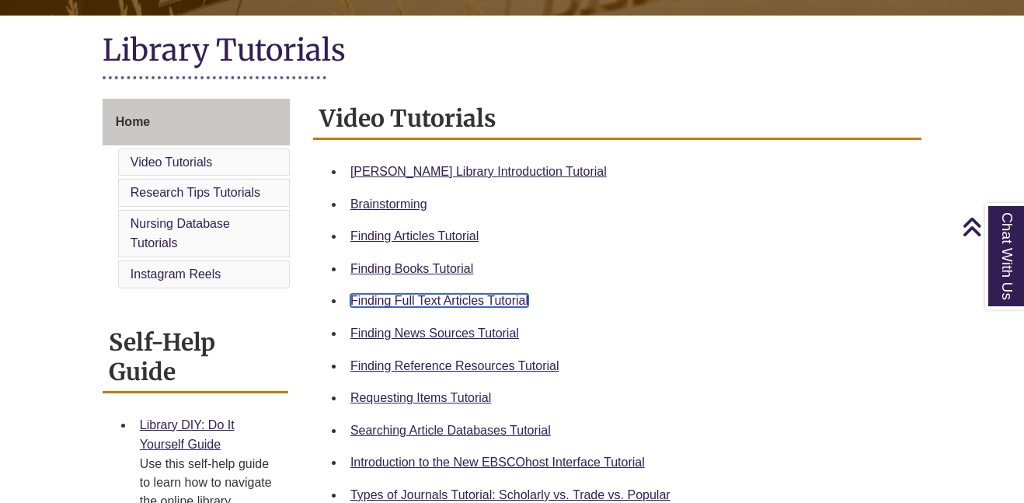
scroll to position [0, 0]
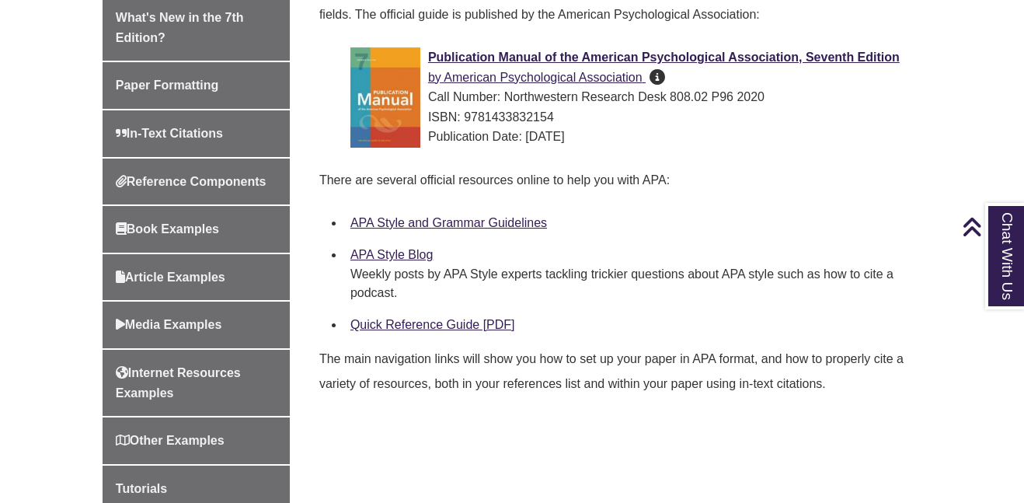
scroll to position [525, 0]
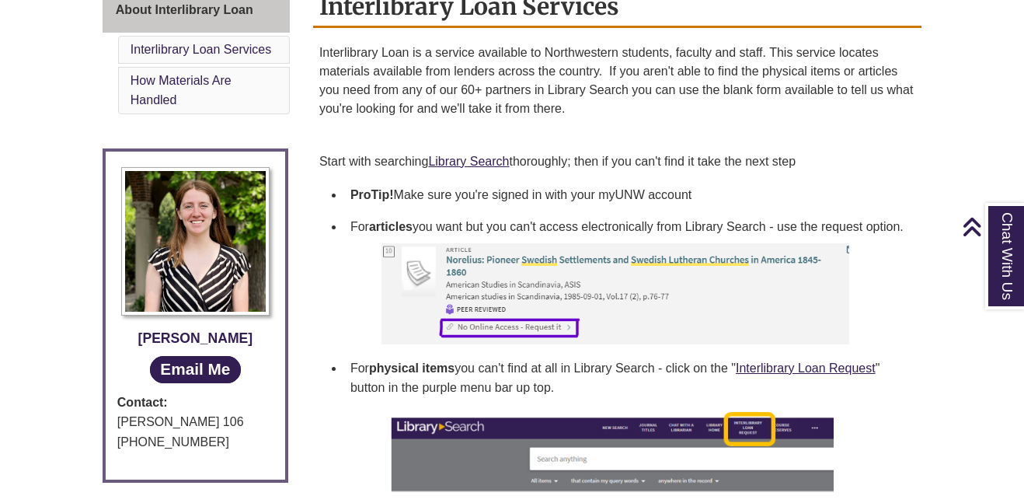
scroll to position [471, 0]
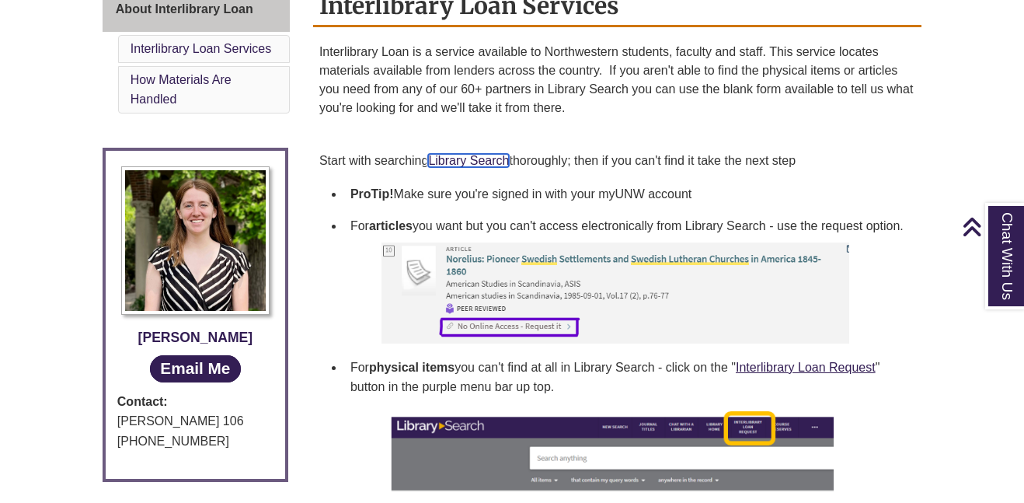
click at [442, 159] on link "Library Search" at bounding box center [468, 160] width 81 height 13
